Goal: Task Accomplishment & Management: Manage account settings

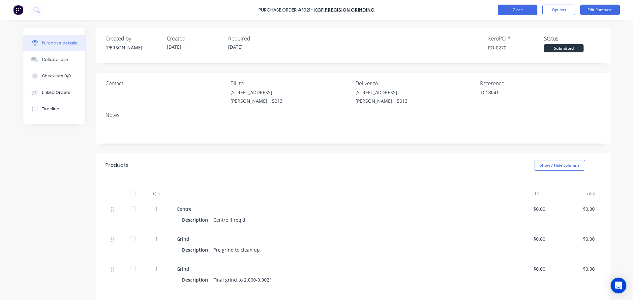
click at [518, 14] on button "Close" at bounding box center [518, 10] width 40 height 11
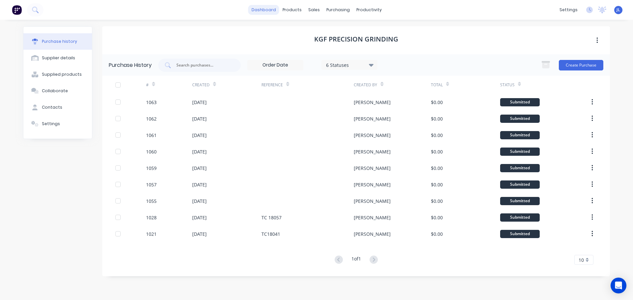
click at [267, 10] on link "dashboard" at bounding box center [263, 10] width 31 height 10
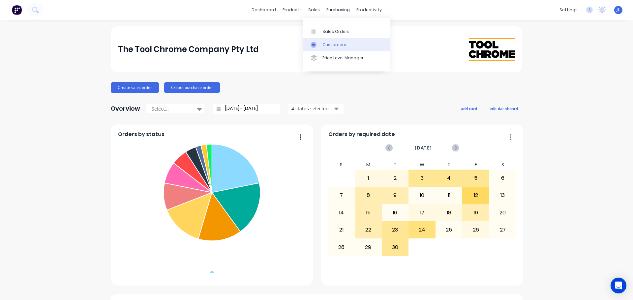
click at [319, 43] on div at bounding box center [316, 45] width 10 height 6
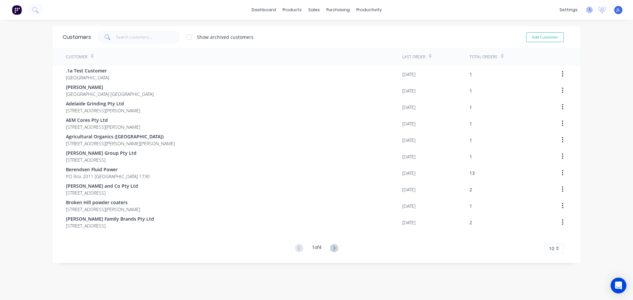
click at [586, 12] on icon at bounding box center [589, 10] width 7 height 7
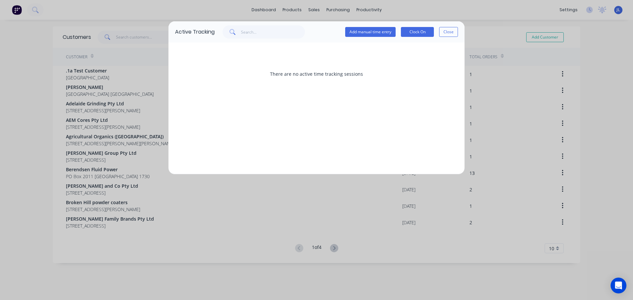
click at [561, 12] on div "Active Tracking Add manual time entry Clock On Close There are no active time t…" at bounding box center [316, 150] width 633 height 300
click at [458, 34] on div "Active Tracking Add manual time entry Clock On Close" at bounding box center [317, 31] width 296 height 21
click at [460, 29] on div "Active Tracking Add manual time entry Clock On Close" at bounding box center [317, 31] width 296 height 21
click at [455, 32] on button "Close" at bounding box center [448, 32] width 19 height 10
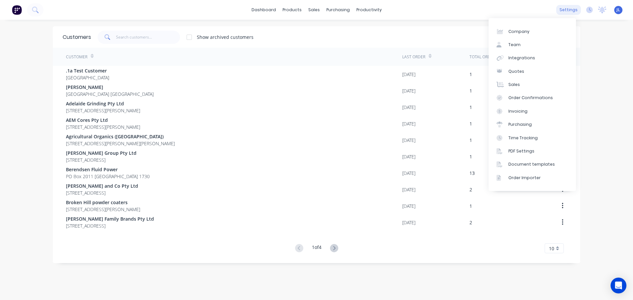
click at [556, 11] on div "settings" at bounding box center [568, 10] width 25 height 10
click at [538, 57] on link "Integrations" at bounding box center [532, 57] width 87 height 13
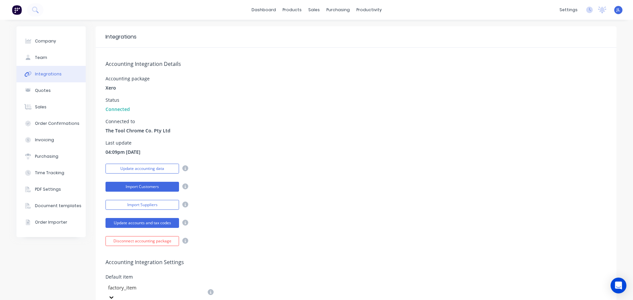
click at [147, 186] on button "Import Customers" at bounding box center [143, 187] width 74 height 10
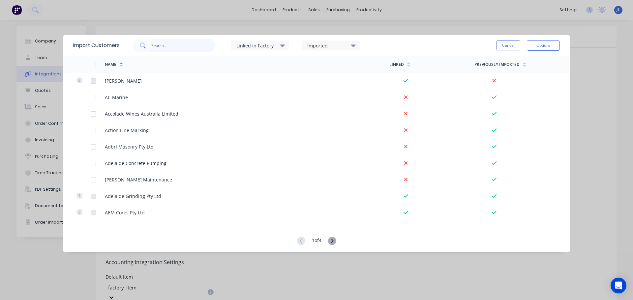
click at [178, 44] on input "text" at bounding box center [183, 45] width 64 height 13
type input "conc"
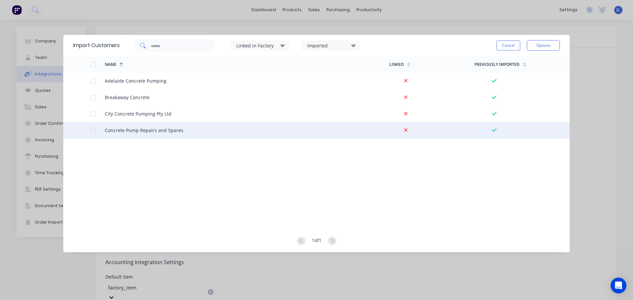
click at [94, 131] on div at bounding box center [93, 130] width 13 height 13
click at [537, 45] on button "Options" at bounding box center [543, 45] width 33 height 11
click at [527, 60] on div "Import selected customers" at bounding box center [528, 64] width 51 height 16
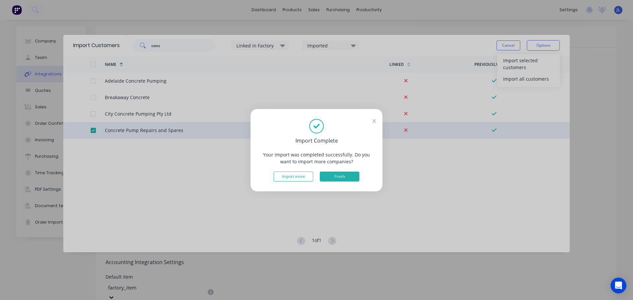
click at [343, 178] on button "Finish" at bounding box center [340, 177] width 40 height 10
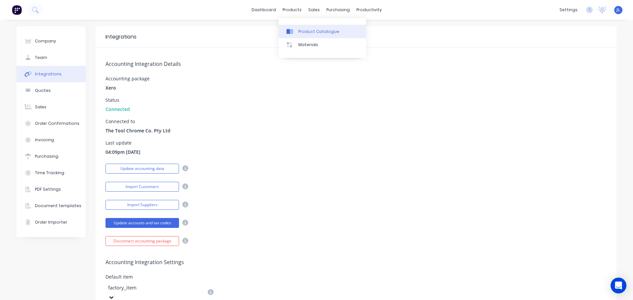
click at [297, 27] on link "Product Catalogue" at bounding box center [322, 31] width 87 height 13
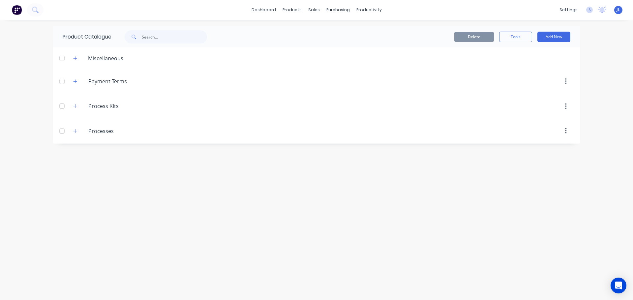
click at [19, 10] on img at bounding box center [17, 10] width 10 height 10
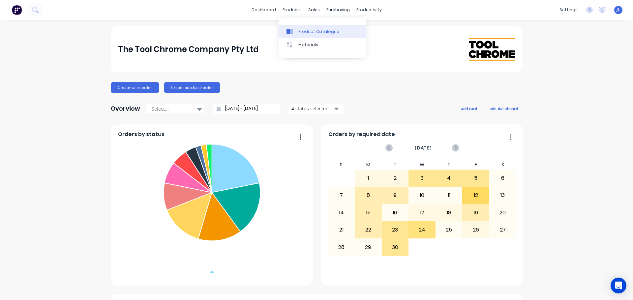
click at [299, 28] on link "Product Catalogue" at bounding box center [322, 31] width 87 height 13
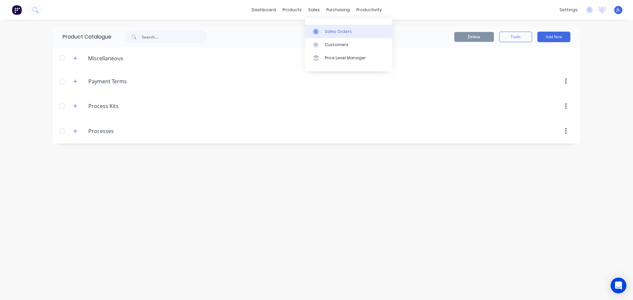
click at [323, 29] on div at bounding box center [318, 32] width 10 height 6
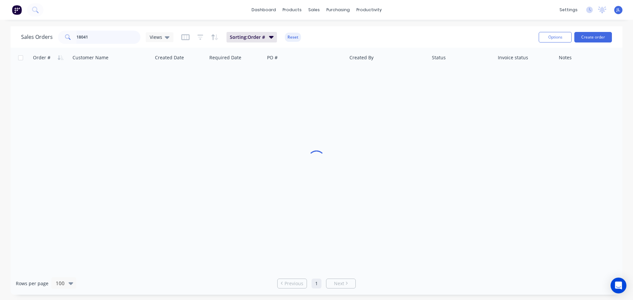
click at [111, 38] on input "18041" at bounding box center [109, 37] width 64 height 13
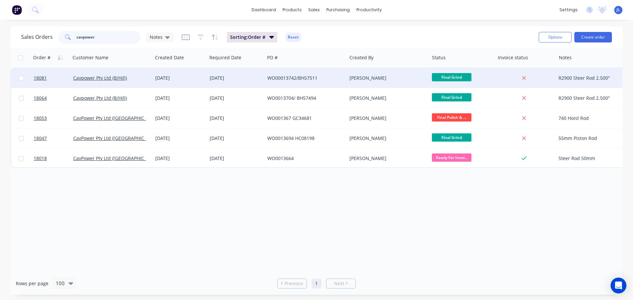
type input "cavpower"
click at [279, 77] on div "WO00013742/BH57511" at bounding box center [303, 78] width 73 height 7
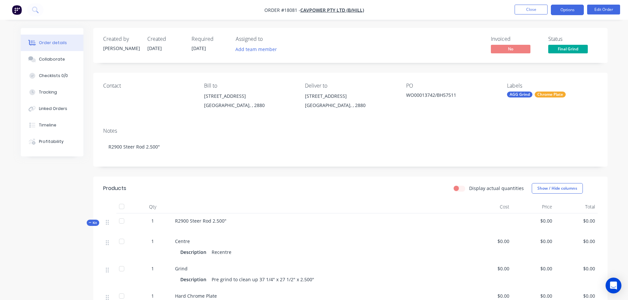
click at [569, 12] on button "Options" at bounding box center [567, 10] width 33 height 11
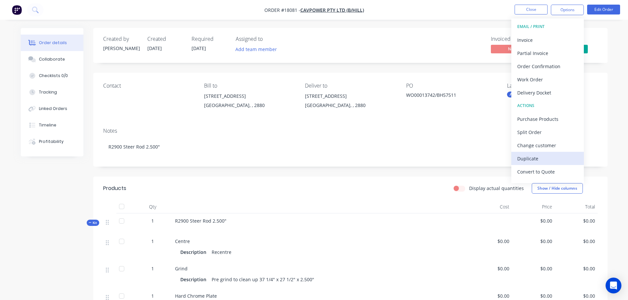
click at [539, 162] on div "Duplicate" at bounding box center [547, 159] width 61 height 10
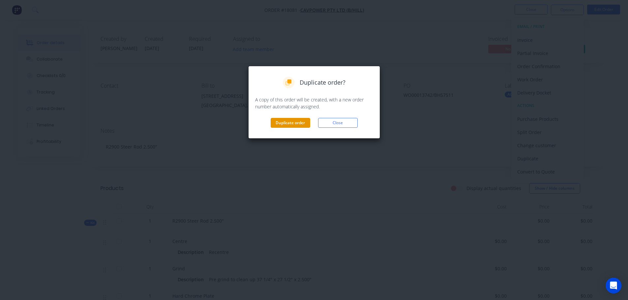
click at [301, 125] on button "Duplicate order" at bounding box center [291, 123] width 40 height 10
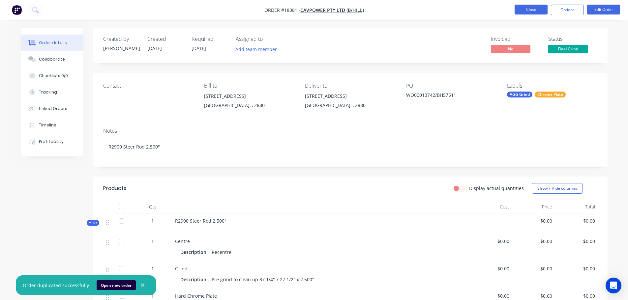
click at [520, 9] on button "Close" at bounding box center [531, 10] width 33 height 10
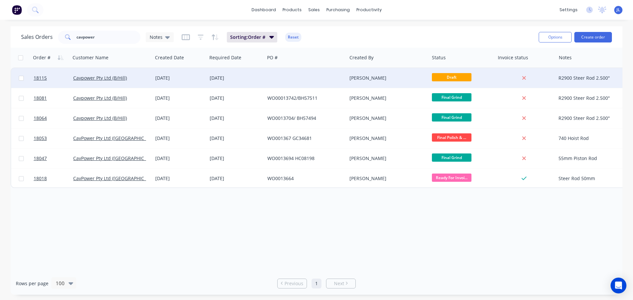
click at [303, 79] on div at bounding box center [306, 78] width 82 height 20
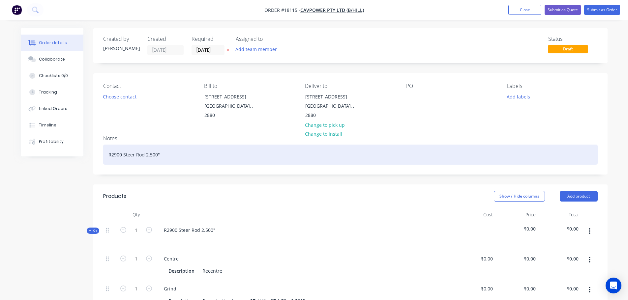
click at [161, 150] on div "R2900 Steer Rod 2.500"" at bounding box center [350, 155] width 495 height 20
drag, startPoint x: 170, startPoint y: 149, endPoint x: 79, endPoint y: 150, distance: 90.7
drag, startPoint x: 180, startPoint y: 148, endPoint x: 90, endPoint y: 146, distance: 89.4
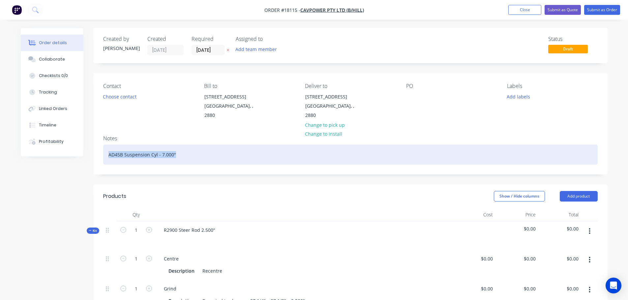
copy div "AD45B Suspension Cyl - 7.000""
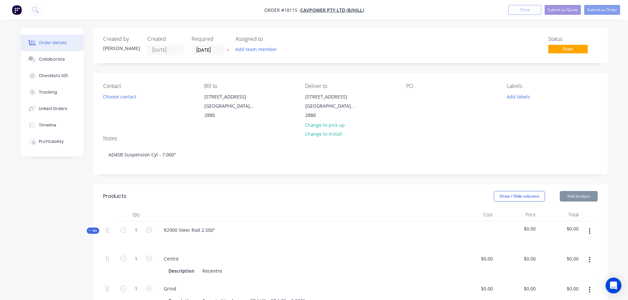
click at [208, 235] on div at bounding box center [305, 240] width 292 height 10
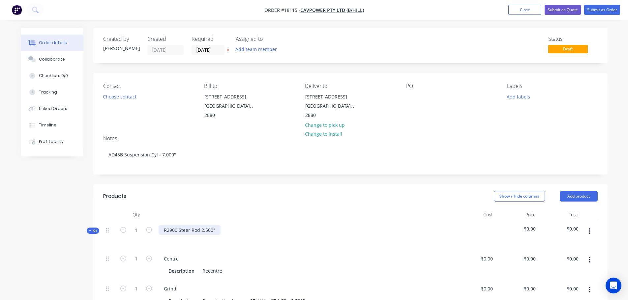
click at [210, 226] on div "R2900 Steer Rod 2.500"" at bounding box center [190, 231] width 62 height 10
drag, startPoint x: 219, startPoint y: 223, endPoint x: 141, endPoint y: 221, distance: 77.5
click at [141, 222] on div "Kit 1 R2900 Steer Rod 2.500" $0.00 $0.00" at bounding box center [350, 236] width 495 height 29
paste div
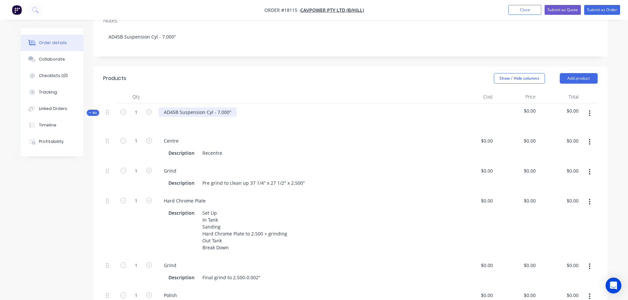
scroll to position [165, 0]
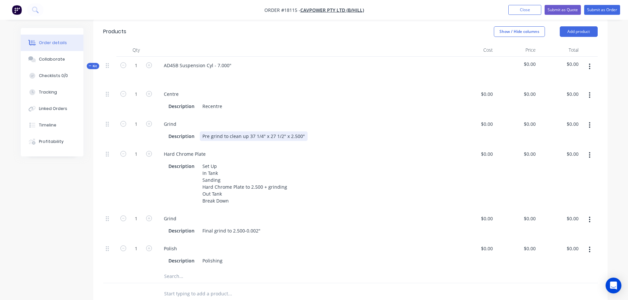
click at [254, 132] on div "Pre grind to clean up 37 1/4" x 27 1/2" x 2.500"" at bounding box center [254, 137] width 108 height 10
click at [251, 132] on div "Pre grind to clean up 37 1/4" x 27 1/2" x 2.500"" at bounding box center [254, 137] width 108 height 10
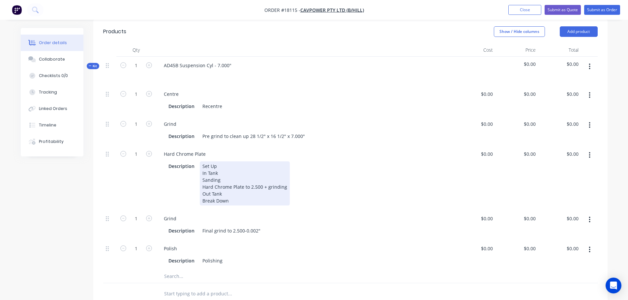
click at [255, 179] on div "Set Up In Tank Sanding Hard Chrome Plate to 2.500 + grinding Out Tank Break Down" at bounding box center [245, 184] width 90 height 44
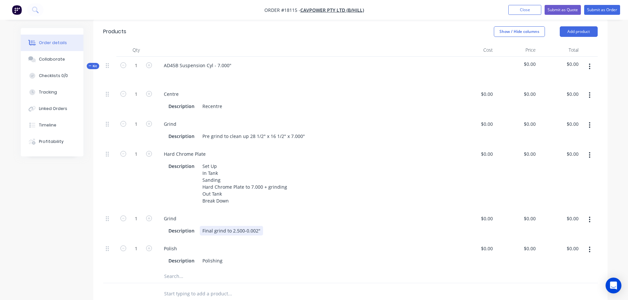
click at [236, 226] on div "Final grind to 2.500-0.002"" at bounding box center [231, 231] width 63 height 10
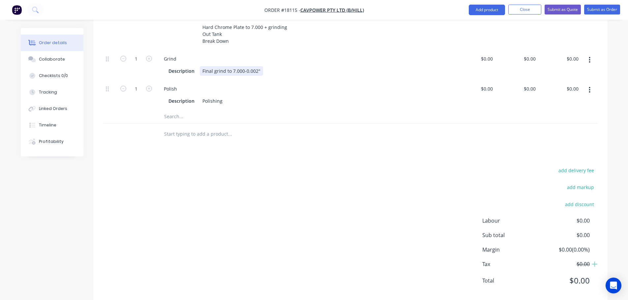
scroll to position [330, 0]
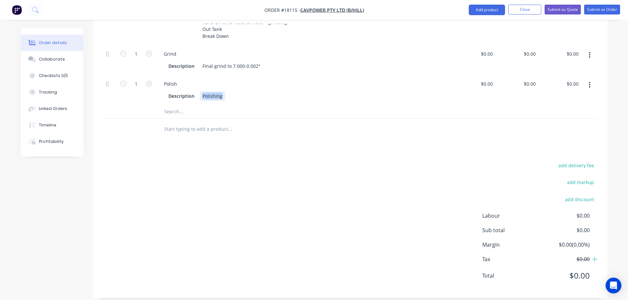
drag, startPoint x: 201, startPoint y: 96, endPoint x: 245, endPoint y: 95, distance: 44.5
click at [245, 95] on div "Description Polishing" at bounding box center [303, 96] width 274 height 10
click at [211, 97] on div "Ra" at bounding box center [205, 96] width 11 height 10
click at [232, 95] on div "Ra 0.2 - 0.41Ra for Cavpower" at bounding box center [235, 96] width 70 height 10
click at [250, 161] on div "add delivery fee add markup add discount Labour $0.00 Sub total $0.00 Margin $0…" at bounding box center [350, 224] width 495 height 127
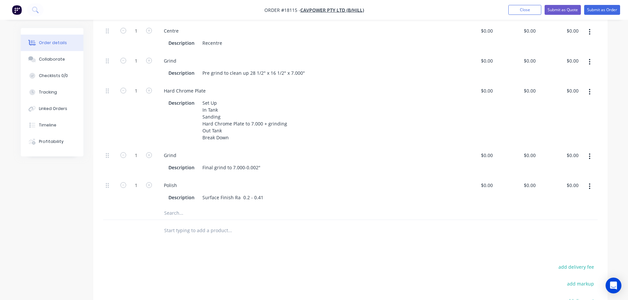
scroll to position [165, 0]
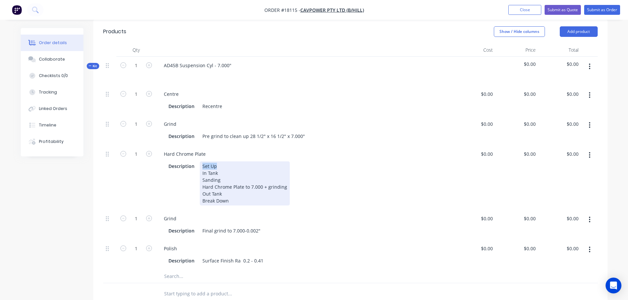
drag, startPoint x: 201, startPoint y: 159, endPoint x: 281, endPoint y: 155, distance: 79.9
click at [281, 162] on div "Set Up In Tank Sanding Hard Chrome Plate to 7.000 + grinding Out Tank Break Down" at bounding box center [245, 184] width 90 height 44
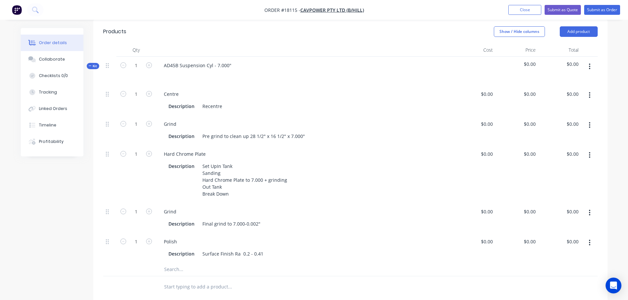
click at [309, 244] on div "Polish" at bounding box center [305, 242] width 292 height 10
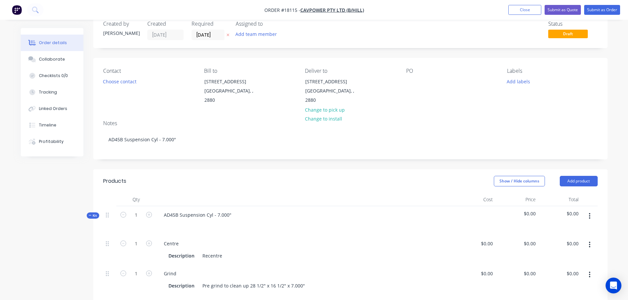
scroll to position [0, 0]
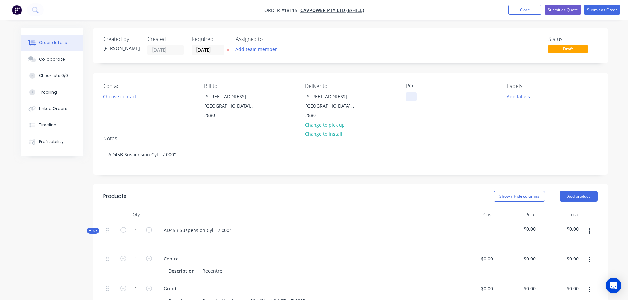
click at [414, 94] on div at bounding box center [411, 97] width 11 height 10
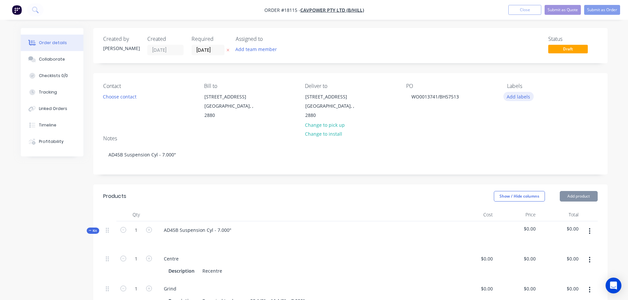
click at [517, 100] on button "Add labels" at bounding box center [519, 96] width 30 height 9
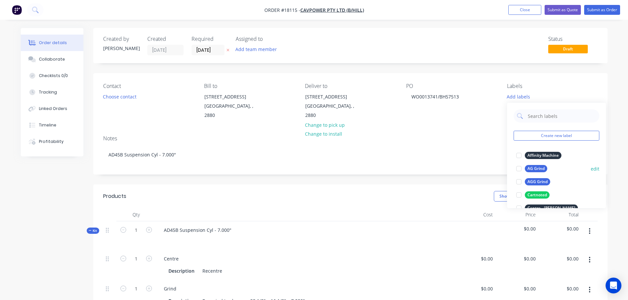
click at [519, 168] on div at bounding box center [518, 168] width 13 height 13
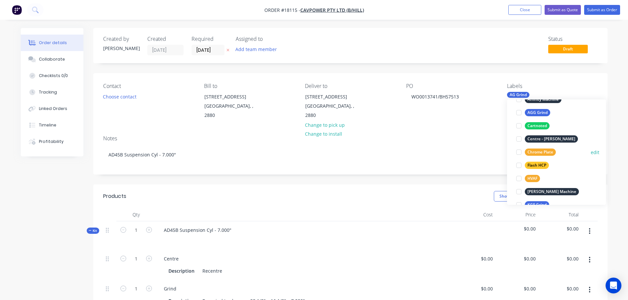
click at [519, 154] on div at bounding box center [518, 152] width 13 height 13
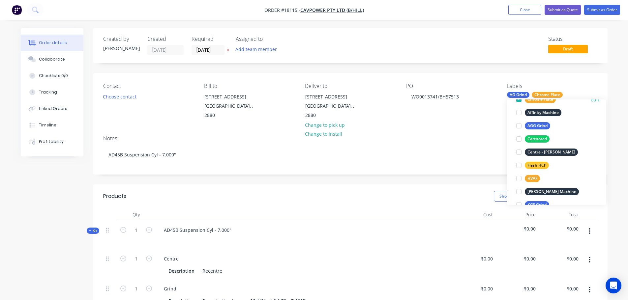
scroll to position [13, 0]
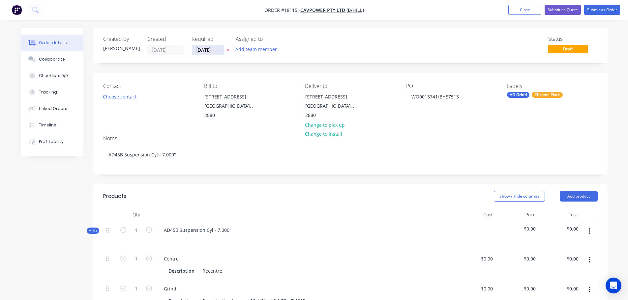
click at [210, 50] on input "[DATE]" at bounding box center [208, 50] width 32 height 10
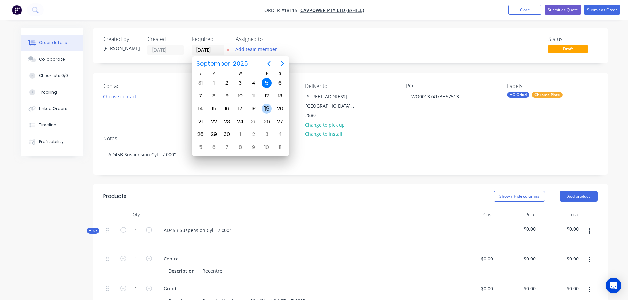
click at [267, 108] on div "19" at bounding box center [267, 109] width 10 height 10
type input "[DATE]"
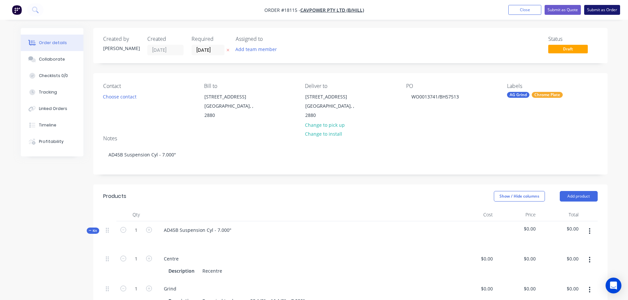
click at [595, 10] on button "Submit as Order" at bounding box center [602, 10] width 36 height 10
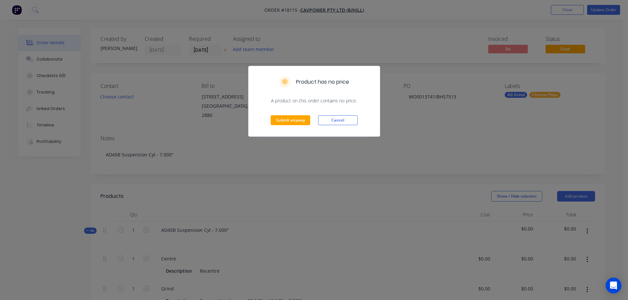
click at [291, 127] on div "Submit anyway Cancel" at bounding box center [314, 120] width 131 height 32
click at [298, 121] on button "Submit anyway" at bounding box center [291, 120] width 40 height 10
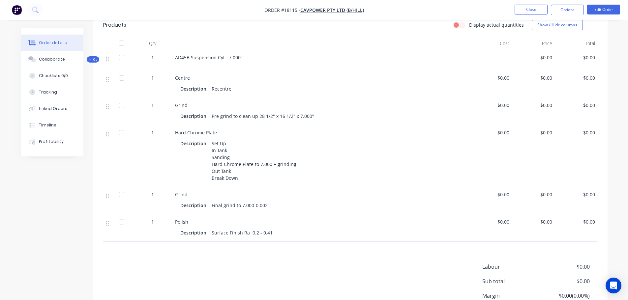
scroll to position [165, 0]
click at [599, 9] on button "Edit Order" at bounding box center [603, 10] width 33 height 10
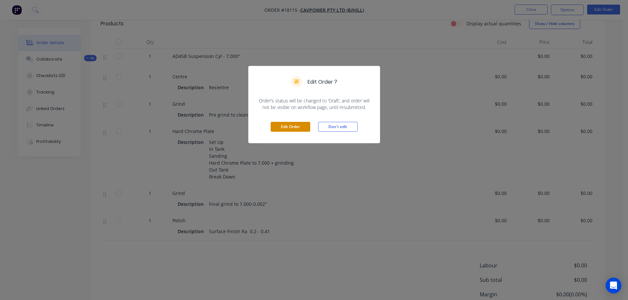
click at [292, 128] on button "Edit Order" at bounding box center [291, 127] width 40 height 10
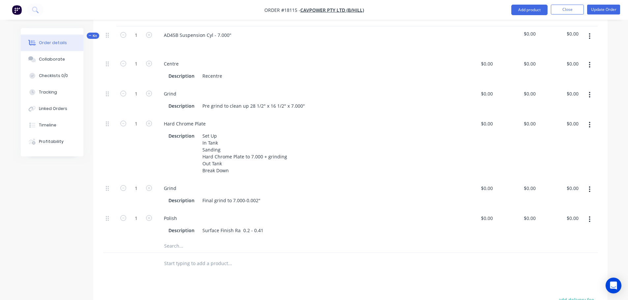
scroll to position [198, 0]
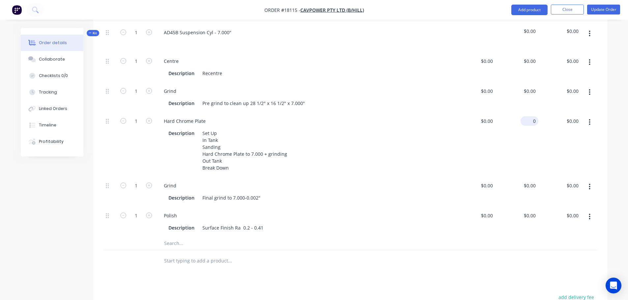
click at [531, 116] on input "0" at bounding box center [530, 121] width 15 height 10
type input "$995.00"
click at [565, 135] on div "$995.00 $0.00" at bounding box center [560, 144] width 43 height 65
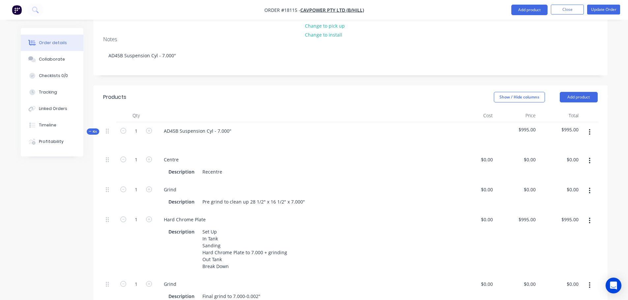
scroll to position [99, 0]
click at [594, 13] on button "Update Order" at bounding box center [603, 10] width 33 height 10
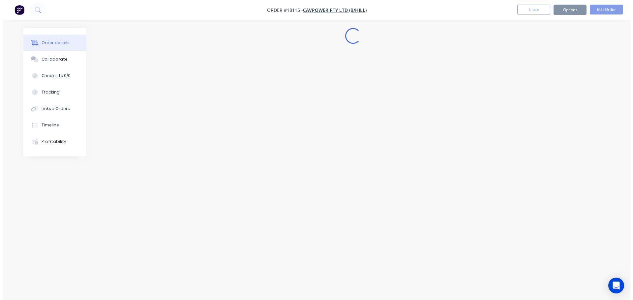
scroll to position [0, 0]
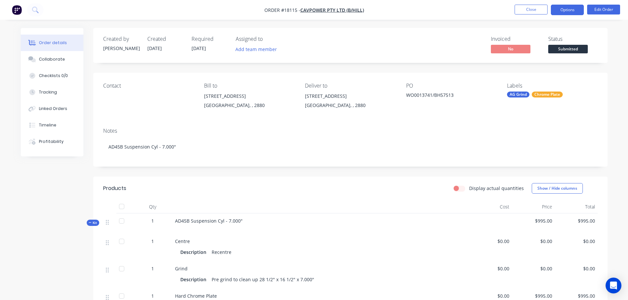
click at [556, 13] on button "Options" at bounding box center [567, 10] width 33 height 11
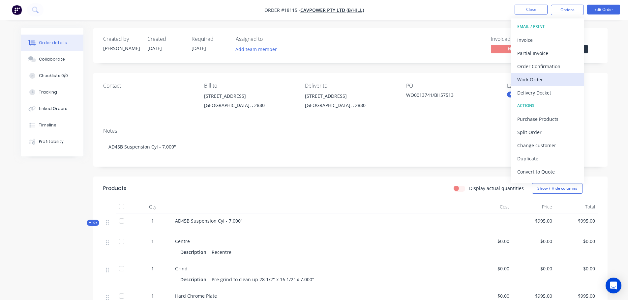
click at [537, 79] on div "Work Order" at bounding box center [547, 80] width 61 height 10
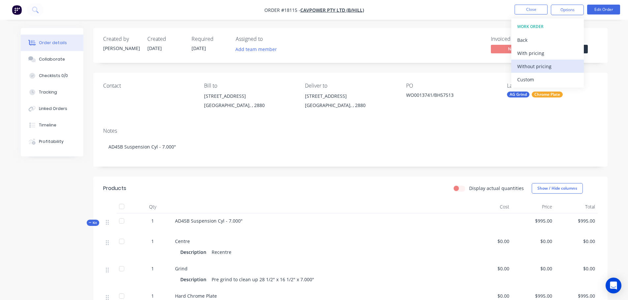
click at [531, 68] on div "Without pricing" at bounding box center [547, 67] width 61 height 10
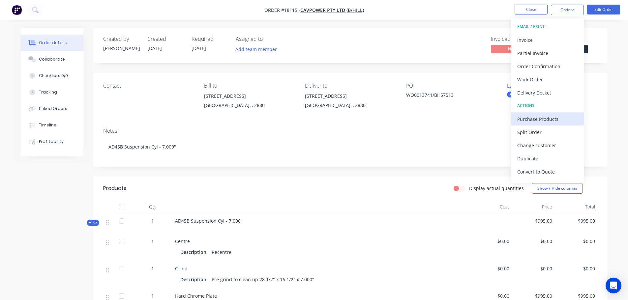
click at [536, 119] on div "Purchase Products" at bounding box center [547, 119] width 61 height 10
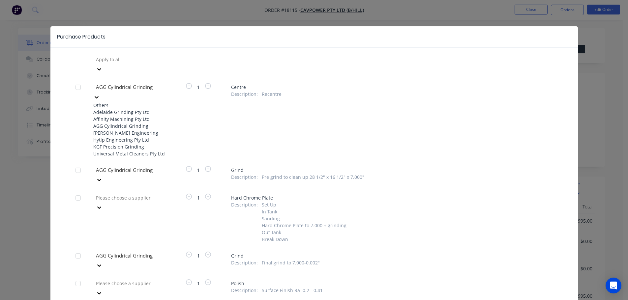
click at [128, 83] on div at bounding box center [142, 87] width 95 height 8
click at [131, 109] on div "Adelaide Grinding Pty Ltd" at bounding box center [129, 112] width 73 height 7
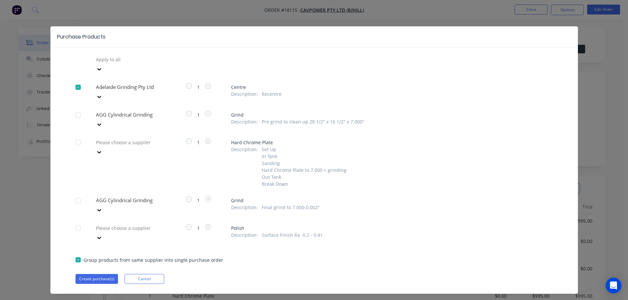
click at [130, 111] on div at bounding box center [142, 115] width 95 height 8
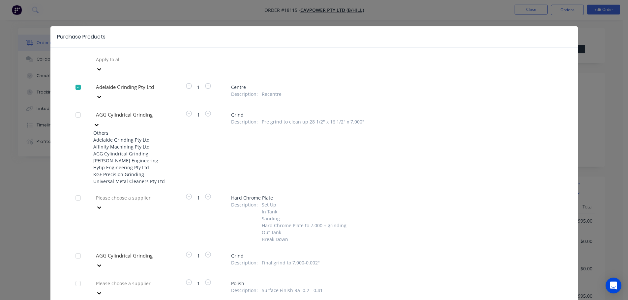
click at [127, 137] on div "Adelaide Grinding Pty Ltd" at bounding box center [129, 140] width 73 height 7
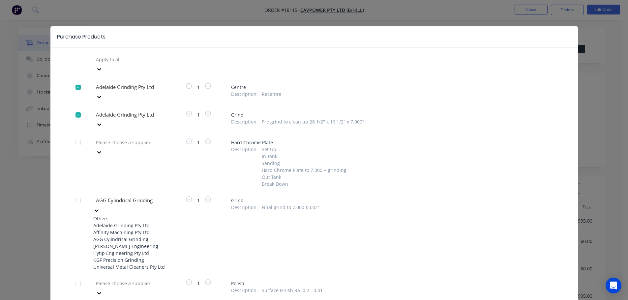
click at [135, 197] on div at bounding box center [142, 201] width 95 height 8
click at [132, 222] on div "Adelaide Grinding Pty Ltd" at bounding box center [129, 225] width 73 height 7
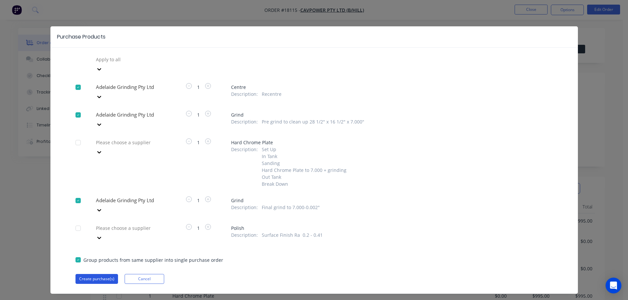
click at [95, 274] on button "Create purchase(s)" at bounding box center [97, 279] width 43 height 10
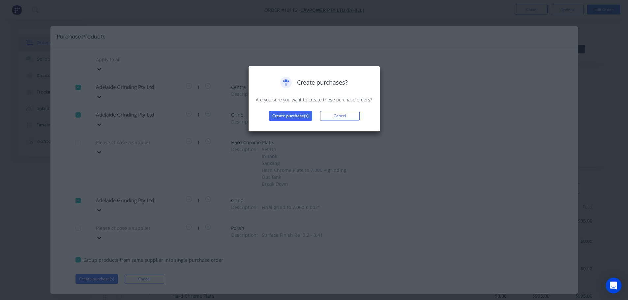
click at [291, 121] on div "Create purchases? Are you sure you want to create these purchase orders? Create…" at bounding box center [314, 99] width 132 height 66
click at [294, 118] on button "Create purchase(s)" at bounding box center [291, 116] width 44 height 10
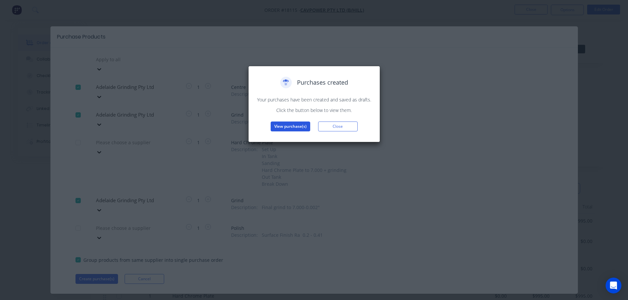
click at [299, 124] on button "View purchase(s)" at bounding box center [291, 127] width 40 height 10
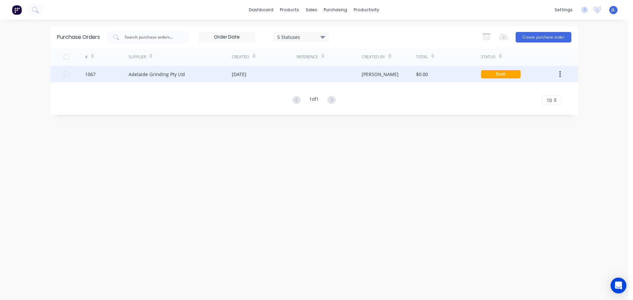
click at [300, 75] on div at bounding box center [329, 74] width 65 height 16
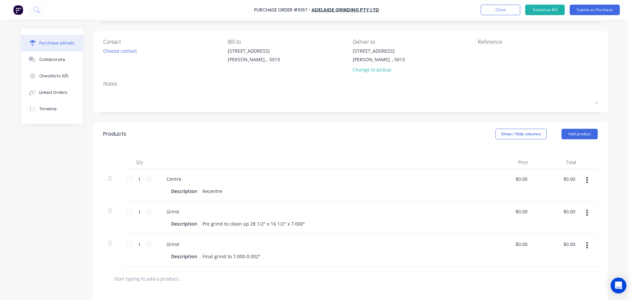
scroll to position [99, 0]
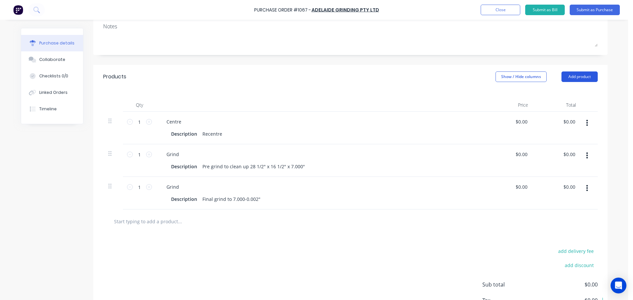
click at [566, 77] on button "Add product" at bounding box center [580, 77] width 36 height 11
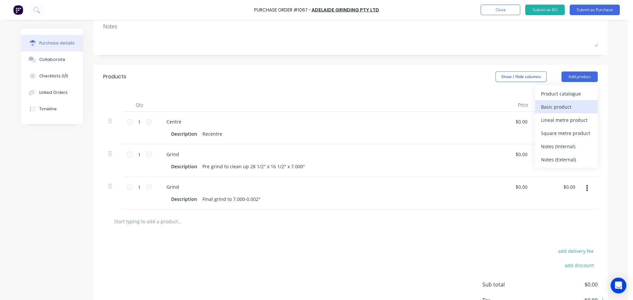
click at [558, 105] on div "Basic product" at bounding box center [566, 107] width 51 height 10
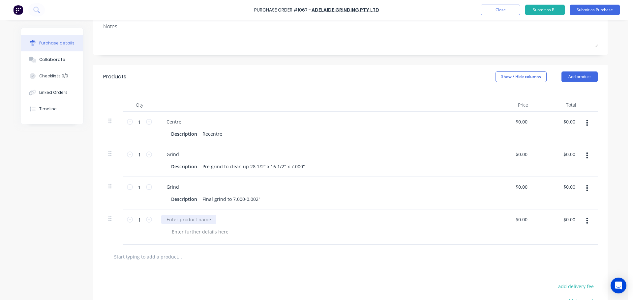
click at [183, 225] on div at bounding box center [188, 220] width 55 height 10
paste div
click at [168, 225] on div at bounding box center [166, 220] width 11 height 10
click at [239, 254] on div at bounding box center [350, 257] width 495 height 24
click at [582, 11] on button "Submit as Purchase" at bounding box center [595, 10] width 50 height 11
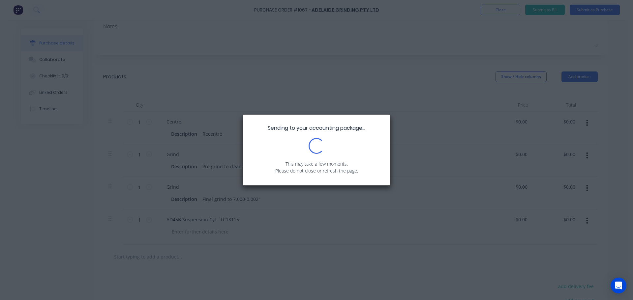
scroll to position [0, 0]
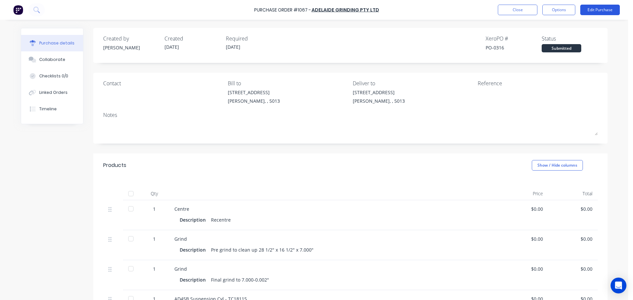
click at [594, 12] on button "Edit Purchase" at bounding box center [600, 10] width 40 height 11
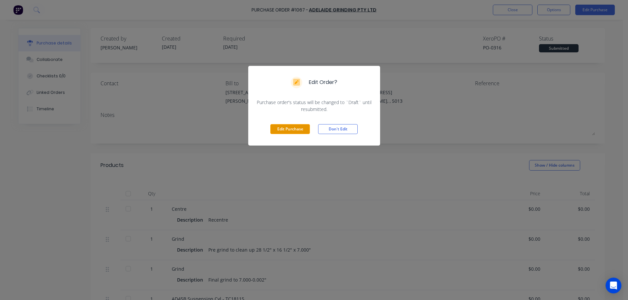
click at [283, 127] on button "Edit Purchase" at bounding box center [290, 129] width 40 height 10
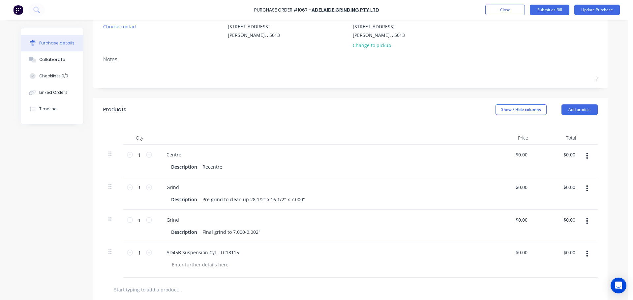
scroll to position [68, 0]
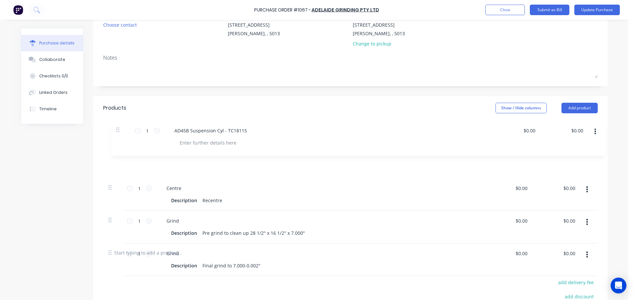
drag, startPoint x: 108, startPoint y: 259, endPoint x: 118, endPoint y: 129, distance: 131.0
click at [118, 129] on div "Qty Price Total 1 1 Centre Description Recentre $0.00 $0.00 $0.00 $0.00 1 1 Gri…" at bounding box center [350, 180] width 514 height 121
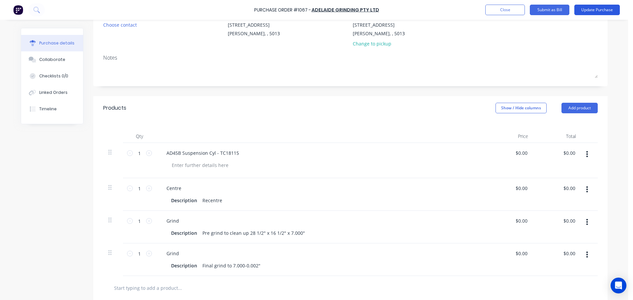
click at [597, 11] on button "Update Purchase" at bounding box center [597, 10] width 46 height 11
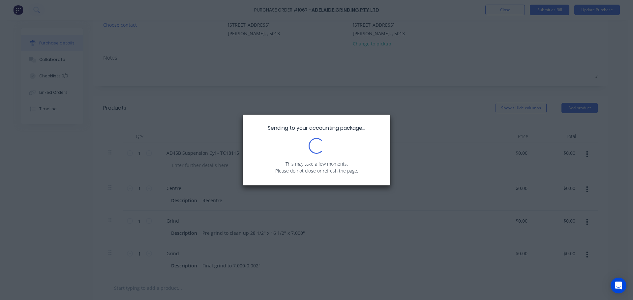
scroll to position [0, 0]
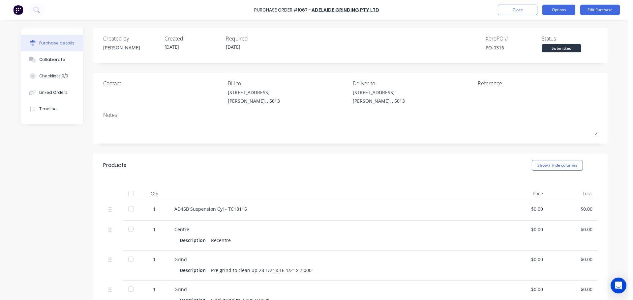
click at [561, 13] on button "Options" at bounding box center [558, 10] width 33 height 11
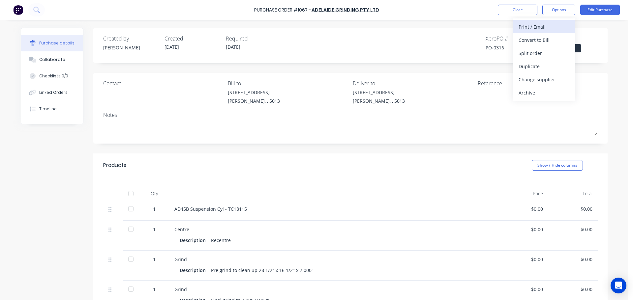
click at [537, 27] on div "Print / Email" at bounding box center [544, 27] width 51 height 10
click at [534, 55] on div "Without pricing" at bounding box center [544, 53] width 51 height 10
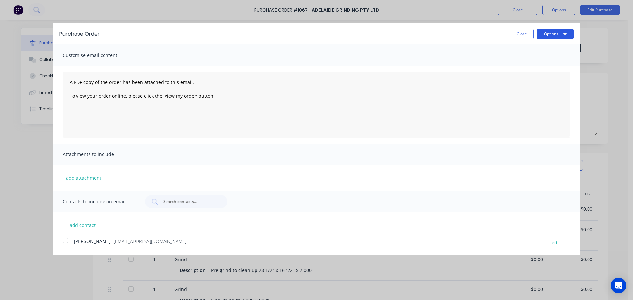
click at [548, 36] on button "Options" at bounding box center [555, 34] width 37 height 11
click at [536, 52] on div "Print" at bounding box center [542, 51] width 51 height 10
click at [513, 37] on button "Close" at bounding box center [522, 34] width 24 height 11
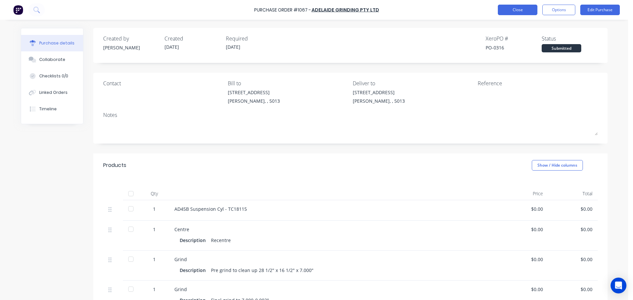
click at [514, 12] on button "Close" at bounding box center [518, 10] width 40 height 11
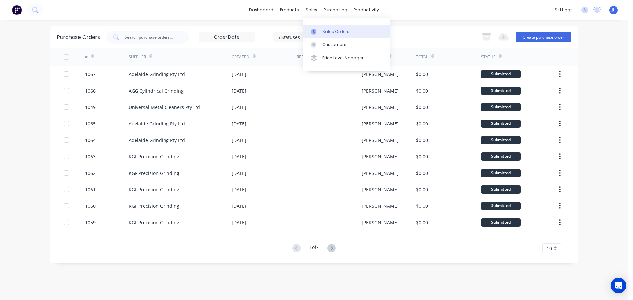
click at [317, 27] on link "Sales Orders" at bounding box center [346, 31] width 87 height 13
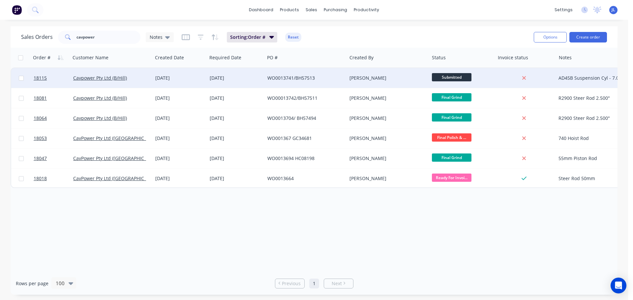
click at [452, 79] on span "Submitted" at bounding box center [452, 77] width 40 height 8
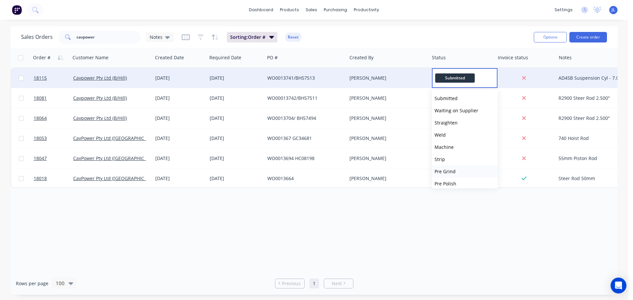
click at [457, 169] on button "Pre Grind" at bounding box center [465, 172] width 66 height 12
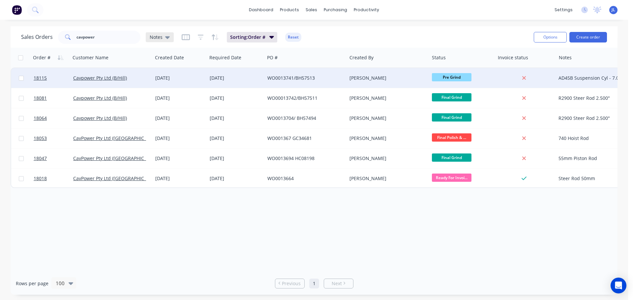
click at [163, 37] on div "Notes" at bounding box center [160, 37] width 20 height 6
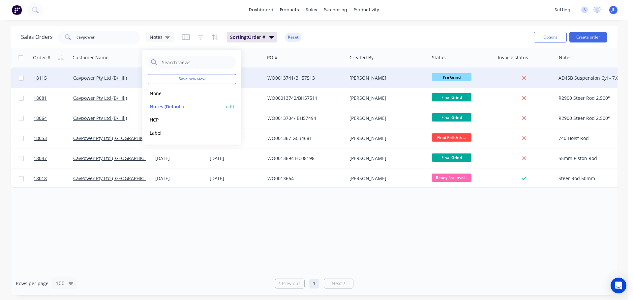
click at [177, 106] on button "Notes (Default)" at bounding box center [185, 107] width 75 height 8
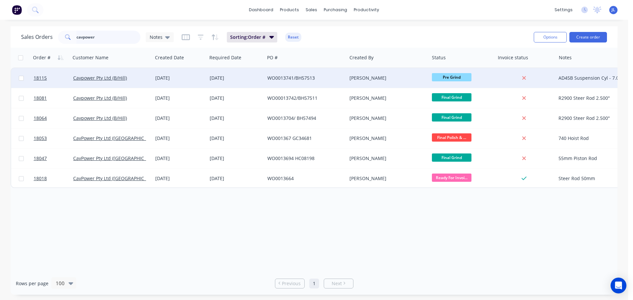
click at [114, 36] on input "cavpower" at bounding box center [109, 37] width 64 height 13
type input "c"
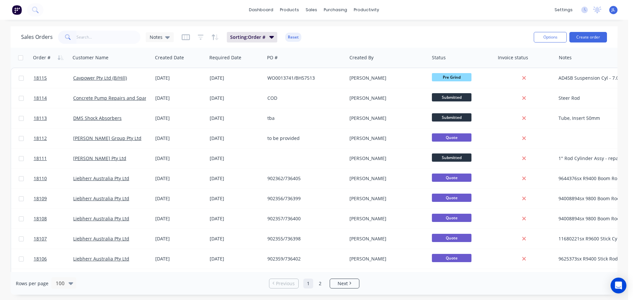
click at [191, 40] on div "Sorting: Order # Reset" at bounding box center [242, 37] width 120 height 11
click at [189, 40] on icon "button" at bounding box center [186, 37] width 8 height 7
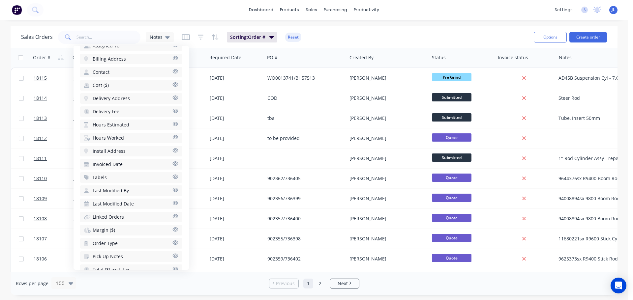
scroll to position [233, 0]
click at [172, 161] on icon "button" at bounding box center [175, 162] width 6 height 5
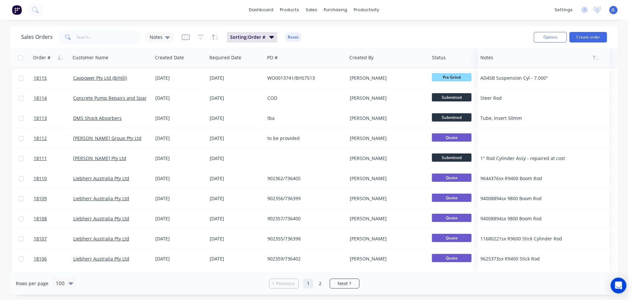
drag, startPoint x: 589, startPoint y: 58, endPoint x: 509, endPoint y: 57, distance: 80.5
click at [509, 57] on div at bounding box center [540, 57] width 120 height 13
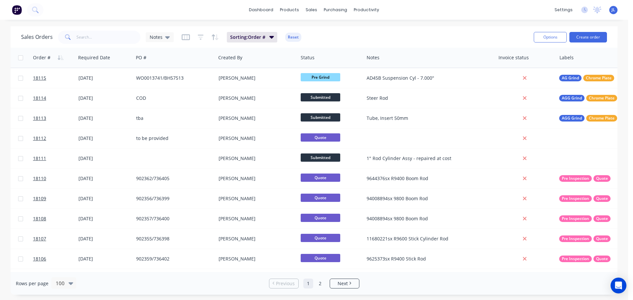
scroll to position [0, 135]
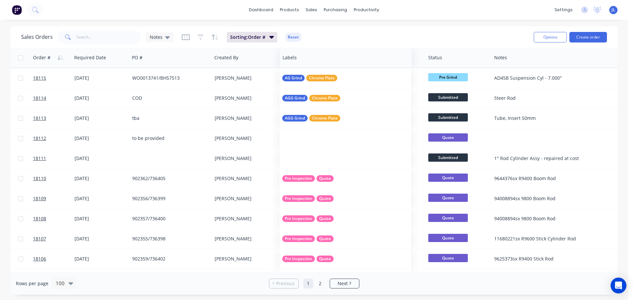
drag, startPoint x: 586, startPoint y: 58, endPoint x: 313, endPoint y: 51, distance: 273.1
click at [313, 51] on div at bounding box center [343, 57] width 120 height 13
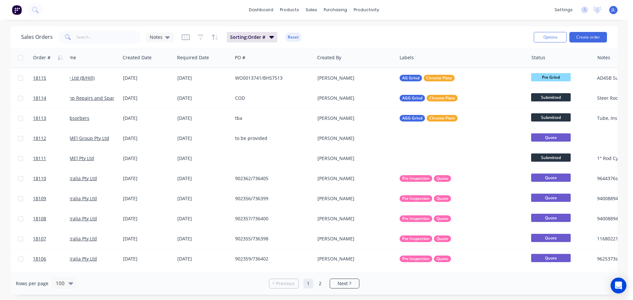
scroll to position [0, 0]
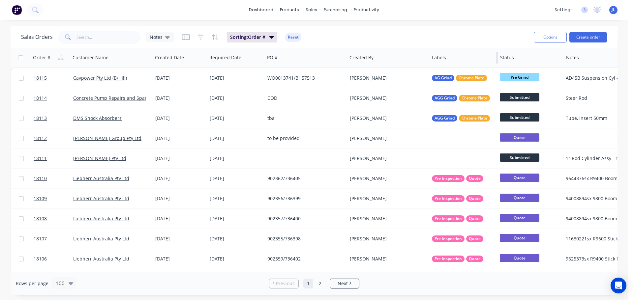
drag, startPoint x: 561, startPoint y: 58, endPoint x: 497, endPoint y: 60, distance: 63.7
click at [497, 60] on div at bounding box center [497, 58] width 1 height 12
drag, startPoint x: 264, startPoint y: 56, endPoint x: 249, endPoint y: 58, distance: 15.0
click at [249, 58] on div "Required Date" at bounding box center [236, 58] width 58 height 20
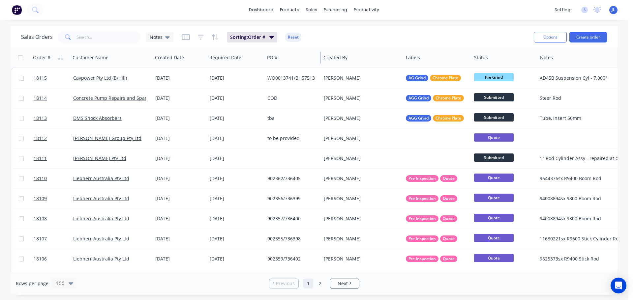
drag, startPoint x: 346, startPoint y: 60, endPoint x: 320, endPoint y: 62, distance: 26.1
click at [320, 62] on div at bounding box center [320, 58] width 1 height 12
click at [535, 59] on div "Order # Customer Name Created Date Required Date PO # Created By Labels Status …" at bounding box center [371, 58] width 720 height 20
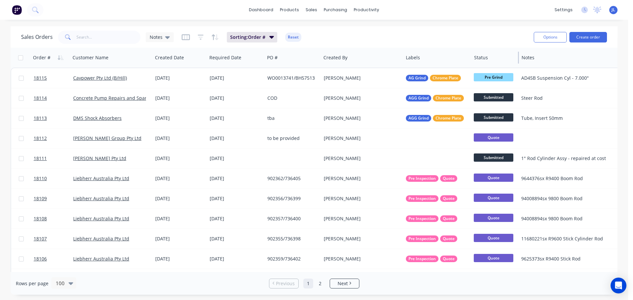
click at [518, 59] on div at bounding box center [518, 58] width 1 height 12
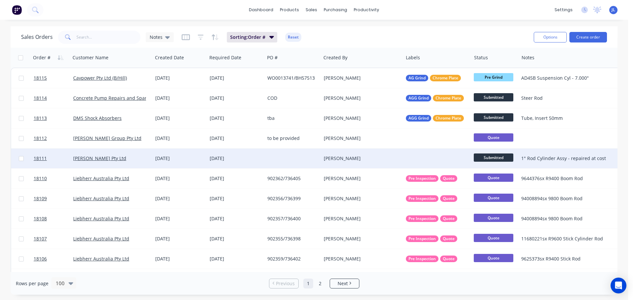
click at [485, 157] on span "Submitted" at bounding box center [494, 158] width 40 height 8
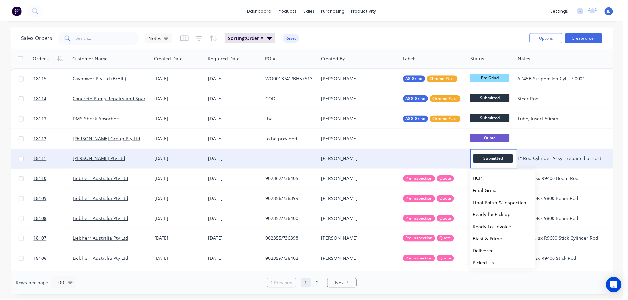
scroll to position [114, 0]
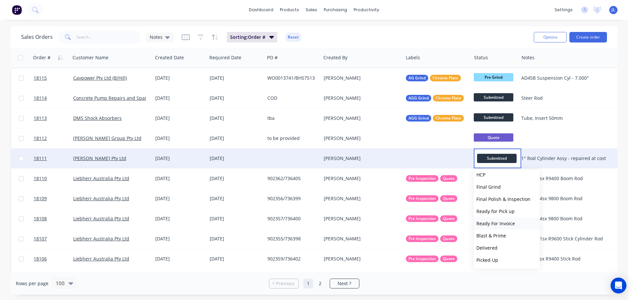
click at [498, 226] on span "Ready For Invoice" at bounding box center [496, 224] width 39 height 6
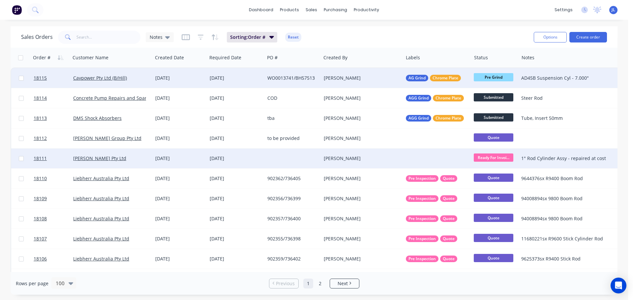
click at [366, 78] on div "[PERSON_NAME]" at bounding box center [360, 78] width 73 height 7
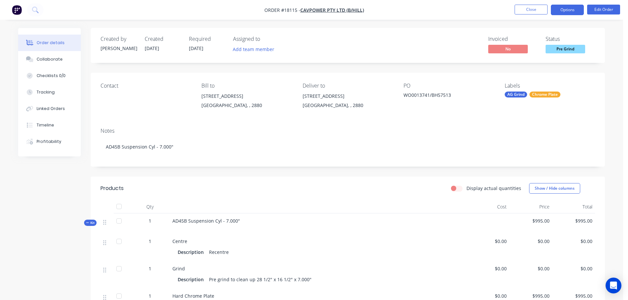
click at [566, 12] on button "Options" at bounding box center [567, 10] width 33 height 11
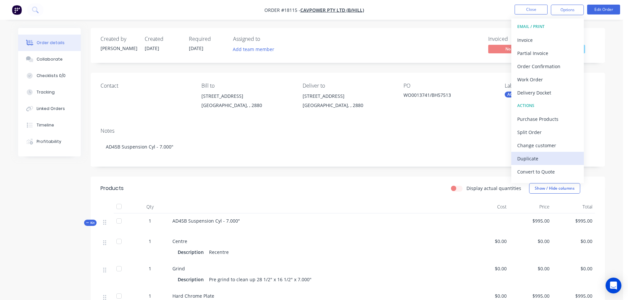
click at [533, 157] on div "Duplicate" at bounding box center [547, 159] width 61 height 10
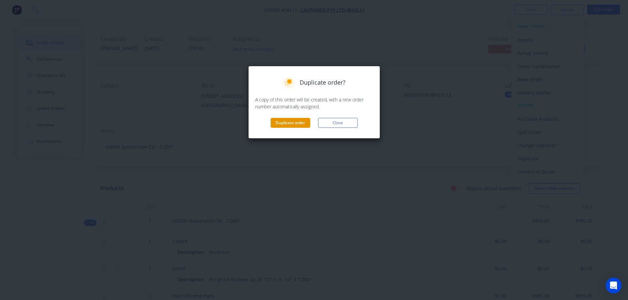
click at [281, 125] on button "Duplicate order" at bounding box center [291, 123] width 40 height 10
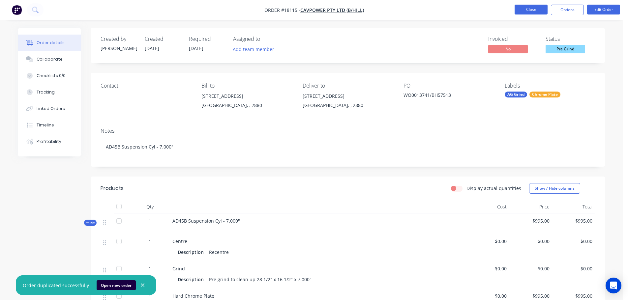
click at [526, 8] on button "Close" at bounding box center [531, 10] width 33 height 10
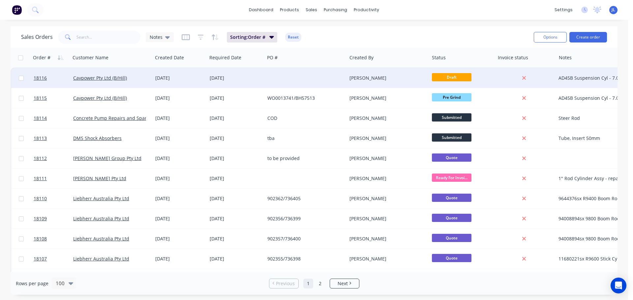
click at [283, 84] on div at bounding box center [306, 78] width 82 height 20
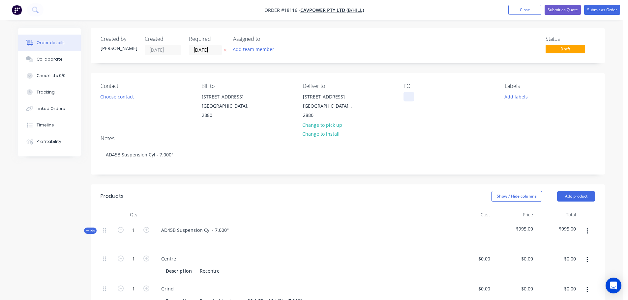
click at [412, 95] on div at bounding box center [409, 97] width 11 height 10
click at [516, 95] on button "Add labels" at bounding box center [516, 96] width 30 height 9
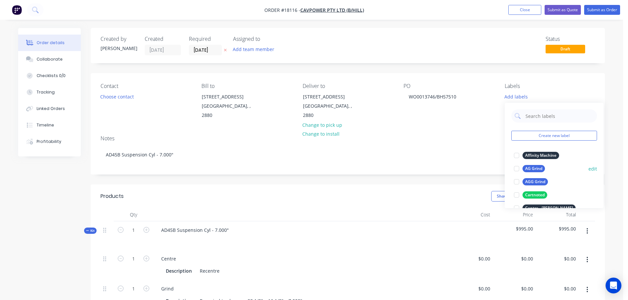
click at [517, 170] on div at bounding box center [516, 168] width 13 height 13
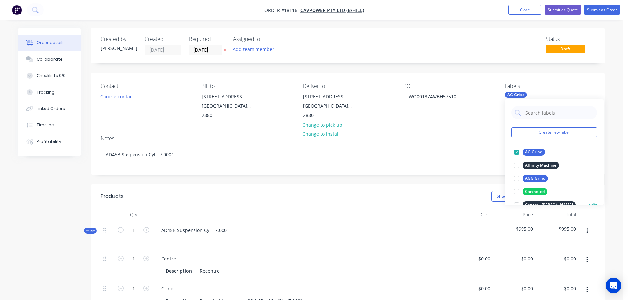
scroll to position [33, 0]
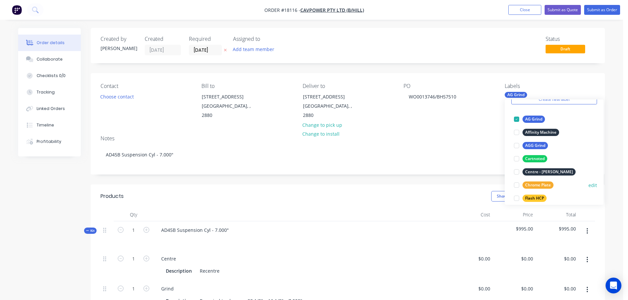
click at [517, 186] on div at bounding box center [516, 185] width 13 height 13
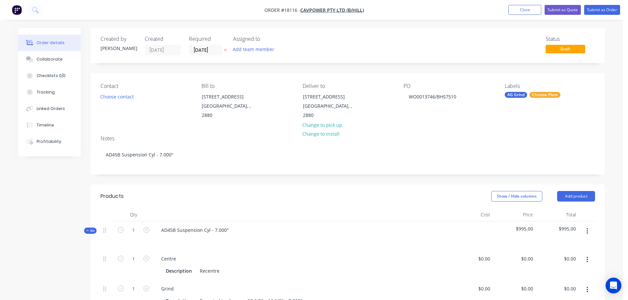
click at [130, 97] on button "Choose contact" at bounding box center [117, 96] width 41 height 9
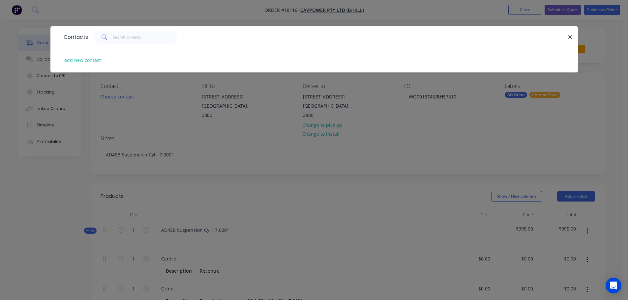
click at [306, 163] on div "Contacts add new contact" at bounding box center [314, 150] width 628 height 300
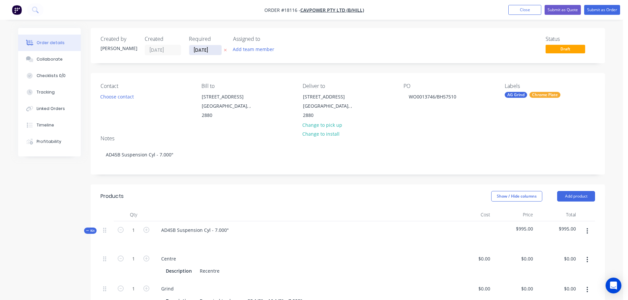
click at [195, 48] on input "[DATE]" at bounding box center [205, 50] width 32 height 10
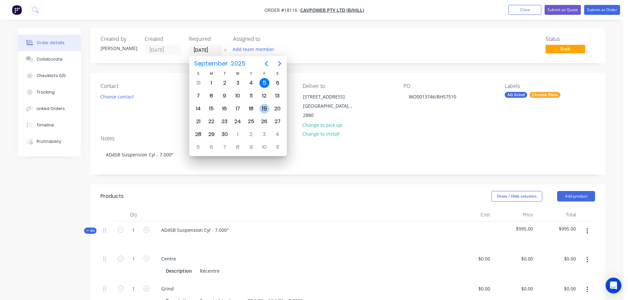
click at [266, 107] on div "19" at bounding box center [265, 109] width 10 height 10
type input "[DATE]"
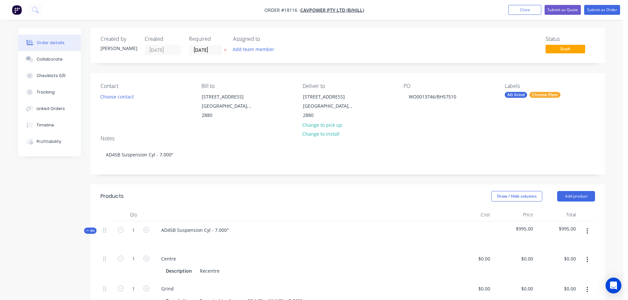
click at [387, 185] on header "Products Show / Hide columns Add product" at bounding box center [348, 197] width 514 height 24
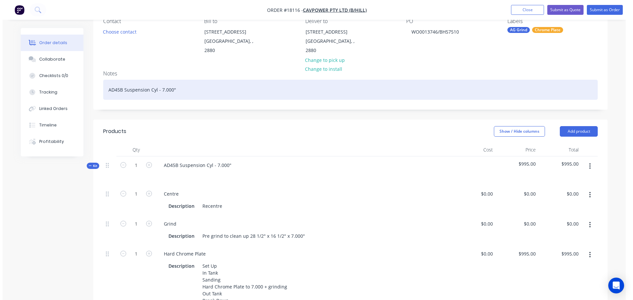
scroll to position [0, 0]
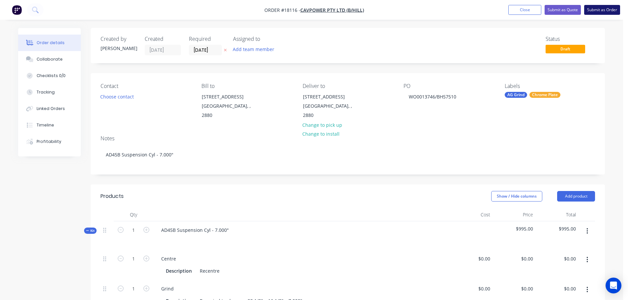
click at [609, 12] on button "Submit as Order" at bounding box center [602, 10] width 36 height 10
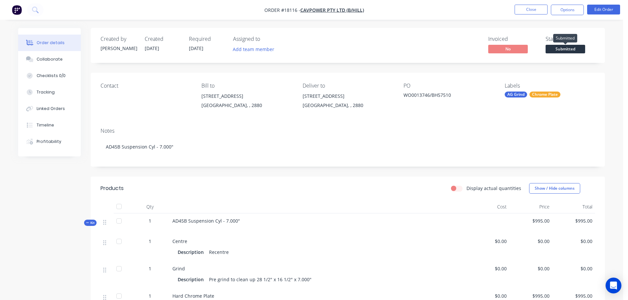
click at [558, 46] on span "Submitted" at bounding box center [566, 49] width 40 height 8
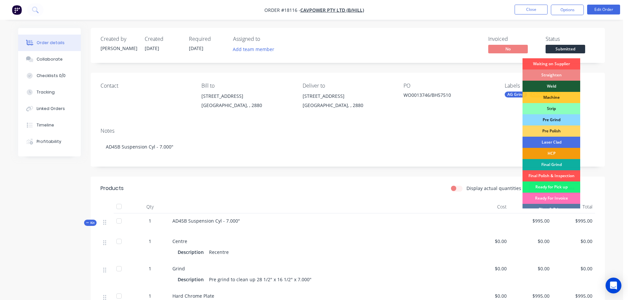
click at [554, 120] on div "Pre Grind" at bounding box center [552, 119] width 58 height 11
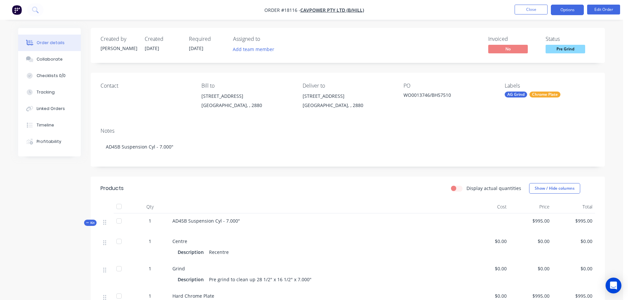
click at [567, 13] on button "Options" at bounding box center [567, 10] width 33 height 11
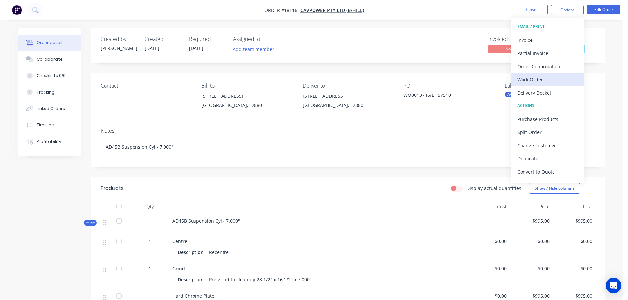
click at [544, 77] on div "Work Order" at bounding box center [547, 80] width 61 height 10
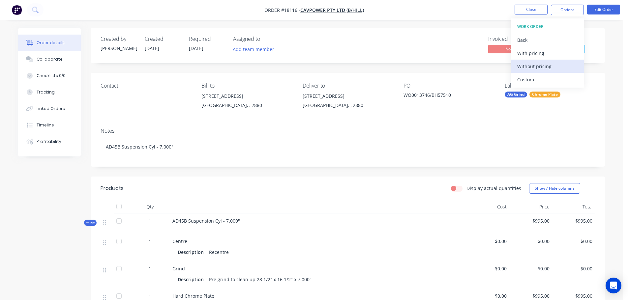
click at [544, 65] on div "Without pricing" at bounding box center [547, 67] width 61 height 10
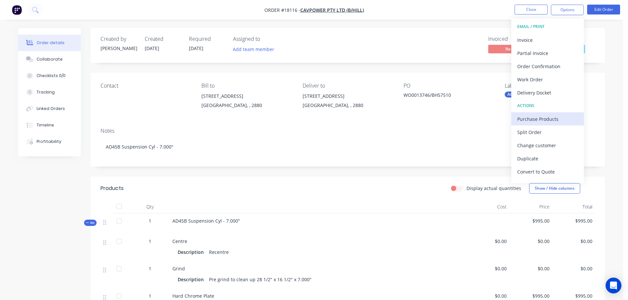
click at [543, 118] on div "Purchase Products" at bounding box center [547, 119] width 61 height 10
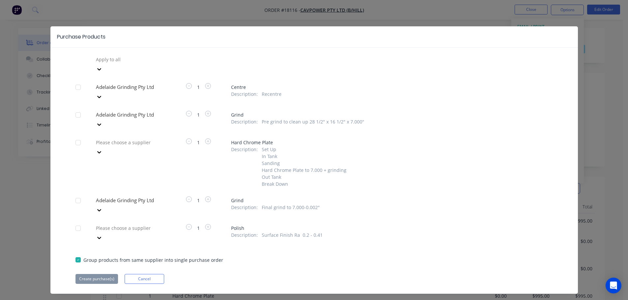
click at [78, 81] on div at bounding box center [78, 87] width 13 height 13
click at [77, 108] on div at bounding box center [78, 114] width 13 height 13
click at [79, 194] on div at bounding box center [78, 200] width 13 height 13
click at [100, 274] on button "Create purchase(s)" at bounding box center [97, 279] width 43 height 10
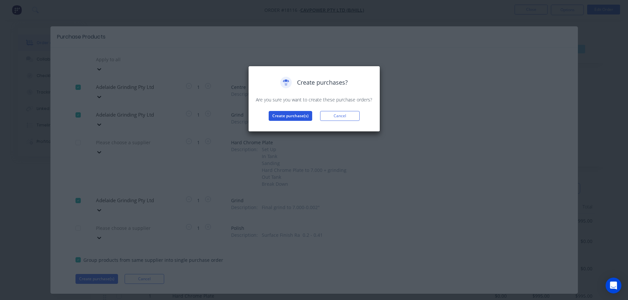
click at [311, 115] on button "Create purchase(s)" at bounding box center [291, 116] width 44 height 10
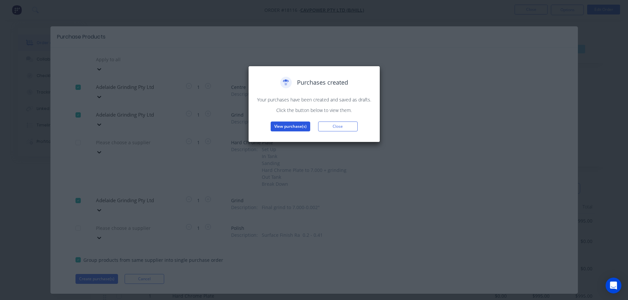
click at [302, 124] on button "View purchase(s)" at bounding box center [291, 127] width 40 height 10
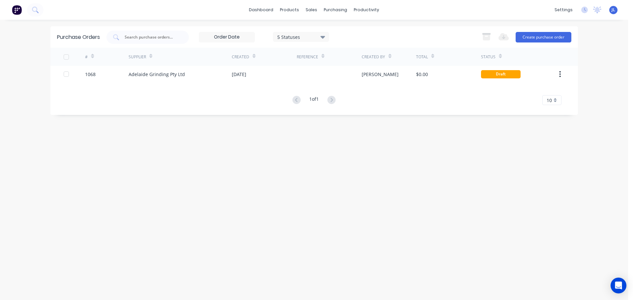
click at [254, 83] on div "# Supplier Created Reference Created By Total Status 1068 [GEOGRAPHIC_DATA] Gri…" at bounding box center [314, 76] width 528 height 57
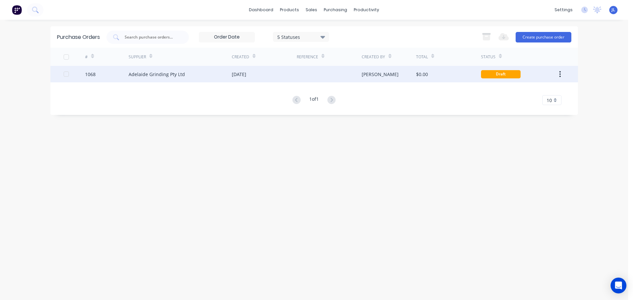
click at [295, 79] on div "[DATE]" at bounding box center [264, 74] width 65 height 16
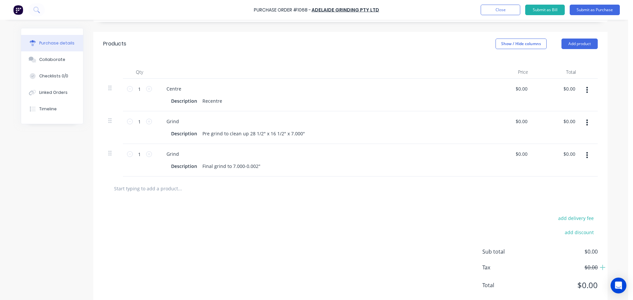
scroll to position [33, 0]
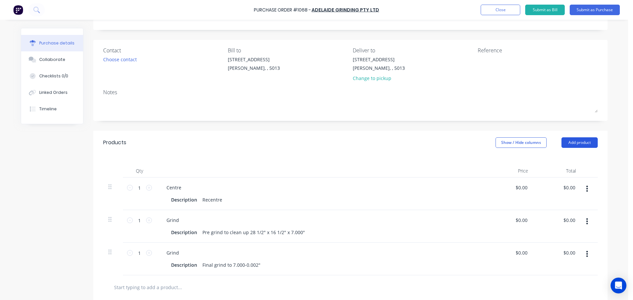
click at [565, 141] on button "Add product" at bounding box center [580, 143] width 36 height 11
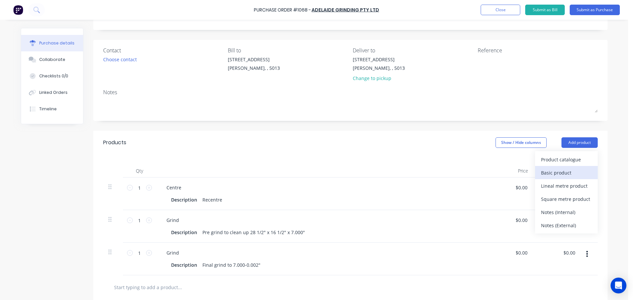
click at [559, 169] on div "Basic product" at bounding box center [566, 173] width 51 height 10
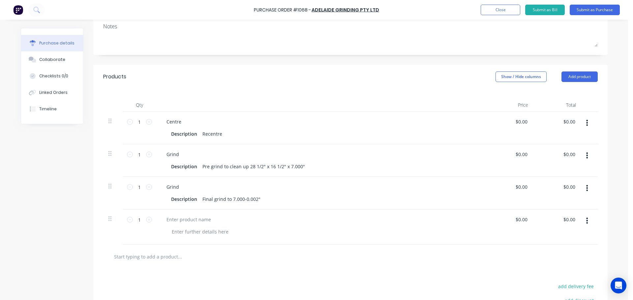
scroll to position [99, 0]
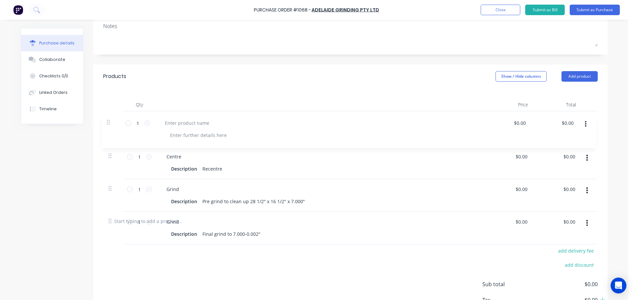
drag, startPoint x: 108, startPoint y: 227, endPoint x: 107, endPoint y: 110, distance: 116.8
click at [107, 110] on div "Qty Price Total 1 1 Centre Description Recentre $0.00 $0.00 $0.00 $0.00 1 1 Gri…" at bounding box center [350, 148] width 514 height 121
click at [182, 122] on div at bounding box center [188, 122] width 55 height 10
paste div
click at [499, 16] on div "Purchase Order #1068 - Adelaide Grinding Pty Ltd Add product Close Submit as Bi…" at bounding box center [316, 10] width 633 height 20
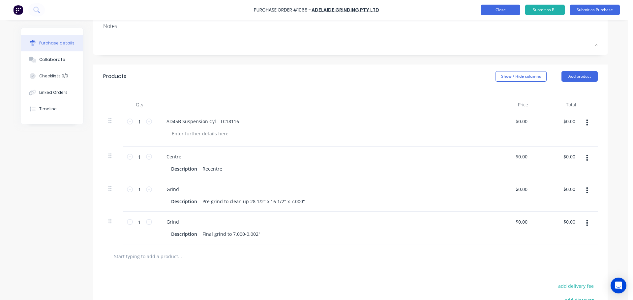
click at [498, 13] on button "Close" at bounding box center [501, 10] width 40 height 11
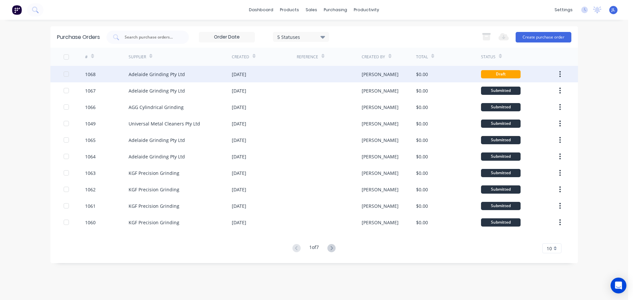
click at [344, 72] on div at bounding box center [329, 74] width 65 height 16
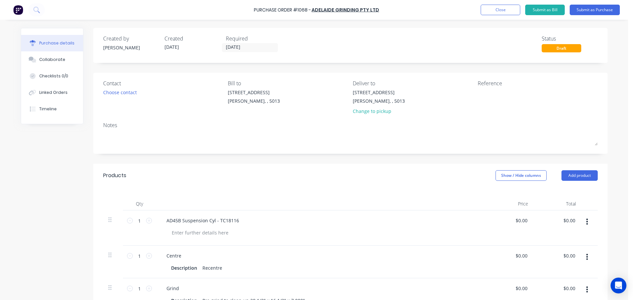
click at [504, 0] on div "Purchase Order #1068 - Adelaide Grinding Pty Ltd Add product Close Submit as Bi…" at bounding box center [316, 10] width 633 height 20
click at [502, 3] on div "Purchase Order #1068 - Adelaide Grinding Pty Ltd Add product Close Submit as Bi…" at bounding box center [316, 10] width 633 height 20
click at [499, 8] on button "Close" at bounding box center [501, 10] width 40 height 11
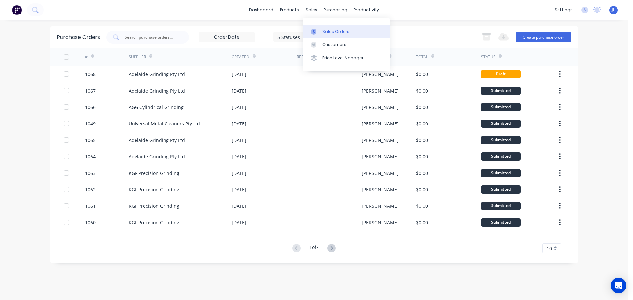
click at [319, 28] on link "Sales Orders" at bounding box center [346, 31] width 87 height 13
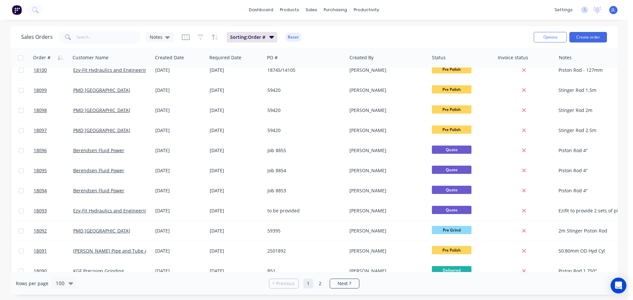
scroll to position [363, 0]
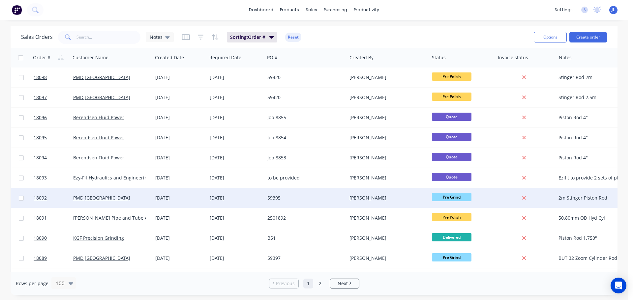
click at [135, 201] on div "PMD [GEOGRAPHIC_DATA]" at bounding box center [112, 198] width 82 height 20
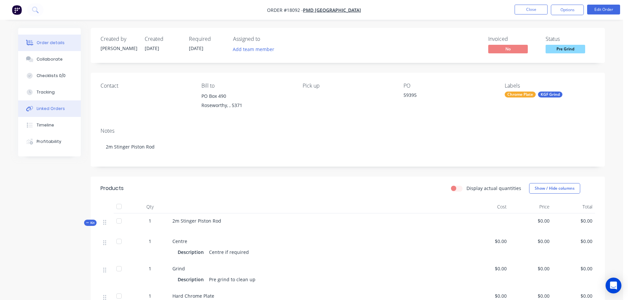
click at [54, 108] on div "Linked Orders" at bounding box center [51, 109] width 28 height 6
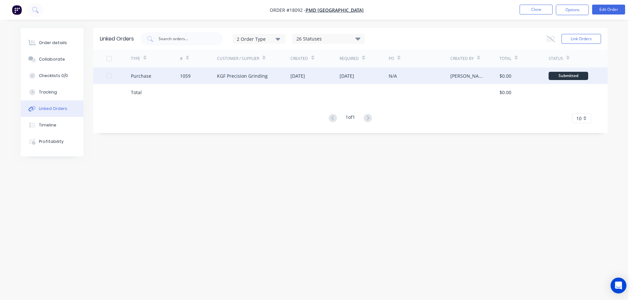
click at [208, 75] on div "1059" at bounding box center [198, 76] width 37 height 16
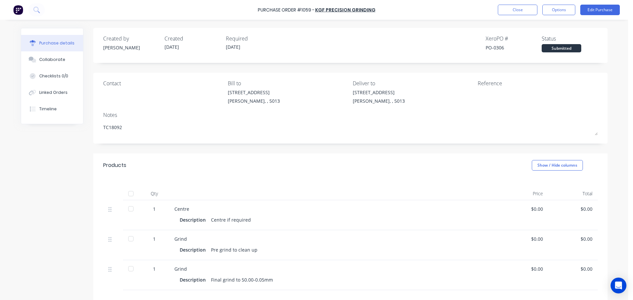
type textarea "x"
click at [510, 11] on button "Close" at bounding box center [518, 10] width 40 height 11
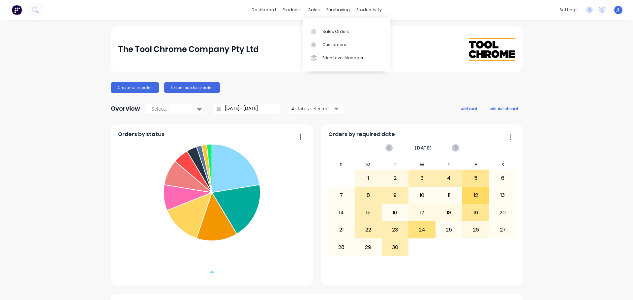
click at [314, 21] on div "Sales Orders Customers Price Level Manager" at bounding box center [346, 44] width 87 height 53
click at [315, 29] on icon at bounding box center [314, 32] width 6 height 6
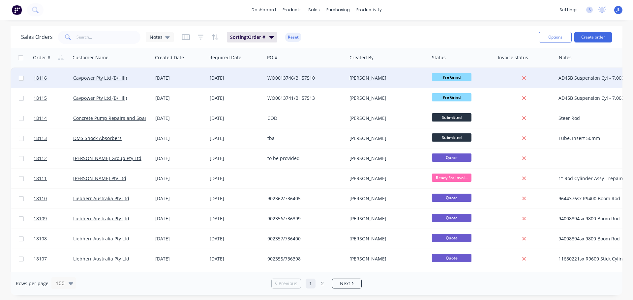
click at [327, 88] on div "18116 Cavpower Pty Ltd (B/Hill) 05 Sep 2025 19 Sep 2025 WO0013746/BH57510 Jarre…" at bounding box center [349, 78] width 676 height 20
click at [308, 86] on div "WO0013746/BH57510" at bounding box center [306, 78] width 82 height 20
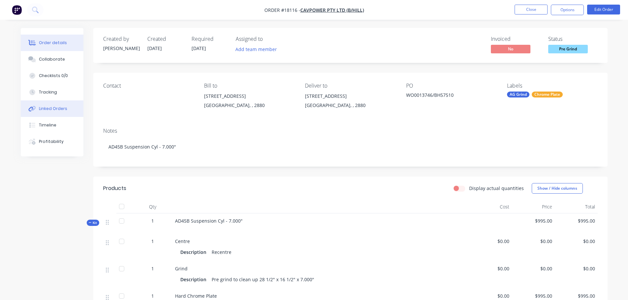
click at [46, 101] on button "Linked Orders" at bounding box center [52, 109] width 63 height 16
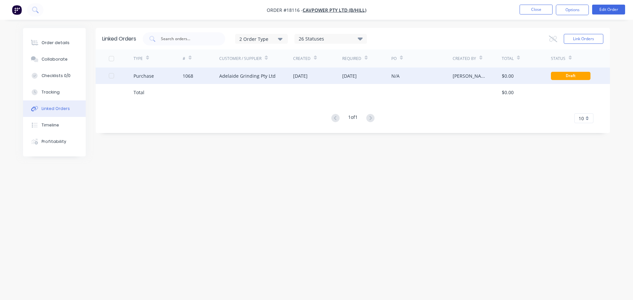
click at [239, 80] on div "Adelaide Grinding Pty Ltd" at bounding box center [256, 76] width 74 height 16
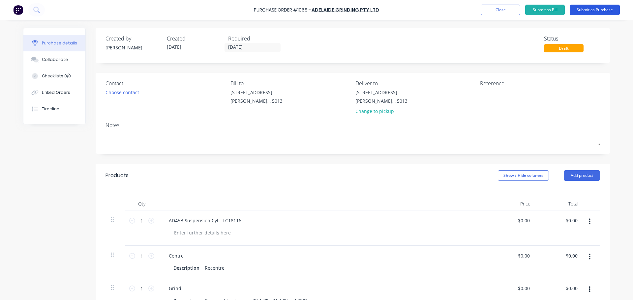
click at [613, 8] on button "Submit as Purchase" at bounding box center [595, 10] width 50 height 11
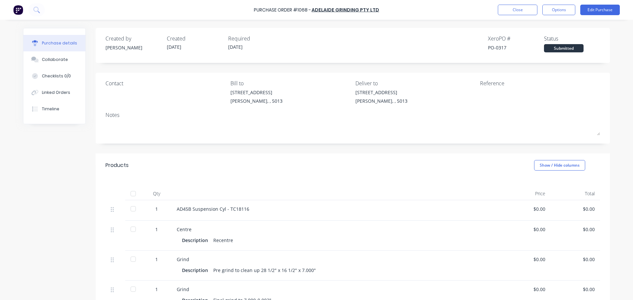
scroll to position [111, 0]
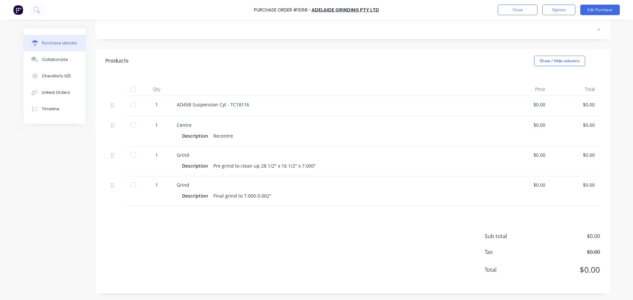
click at [565, 18] on div "Purchase Order #1068 - Adelaide Grinding Pty Ltd Close Options Edit Purchase" at bounding box center [316, 10] width 633 height 20
click at [564, 13] on button "Options" at bounding box center [558, 10] width 33 height 11
click at [555, 26] on div "Print / Email" at bounding box center [544, 27] width 51 height 10
click at [541, 52] on div "Without pricing" at bounding box center [544, 53] width 51 height 10
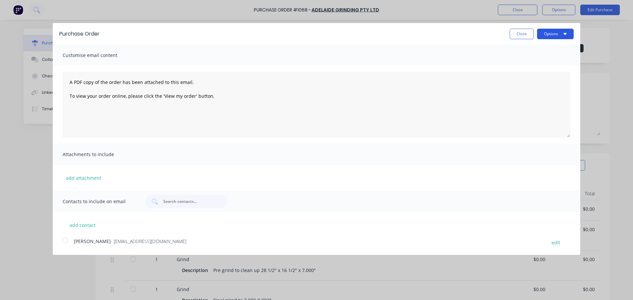
click at [550, 36] on button "Options" at bounding box center [555, 34] width 37 height 11
click at [540, 48] on div "Print" at bounding box center [542, 51] width 51 height 10
click at [514, 34] on button "Close" at bounding box center [522, 34] width 24 height 11
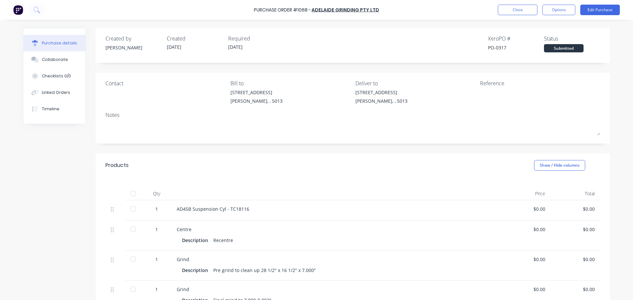
click at [512, 16] on div "Purchase Order #1068 - Adelaide Grinding Pty Ltd Close Options Edit Purchase" at bounding box center [316, 10] width 633 height 20
click at [508, 12] on button "Close" at bounding box center [518, 10] width 40 height 11
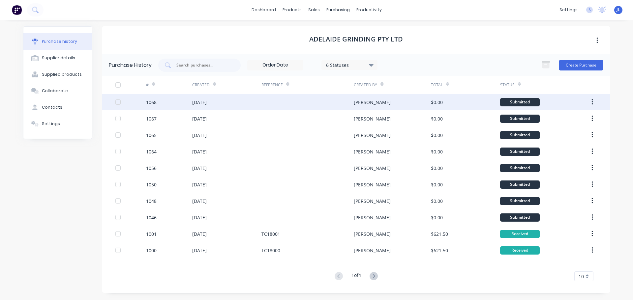
click at [357, 105] on div "[PERSON_NAME]" at bounding box center [372, 102] width 37 height 7
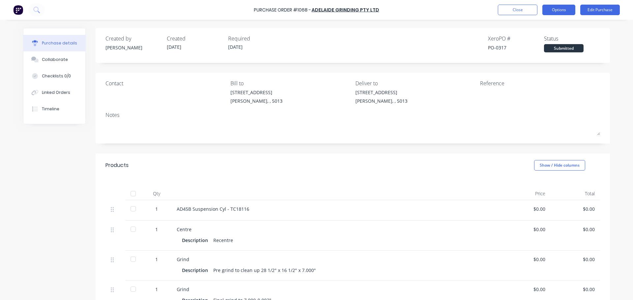
click at [556, 12] on button "Options" at bounding box center [558, 10] width 33 height 11
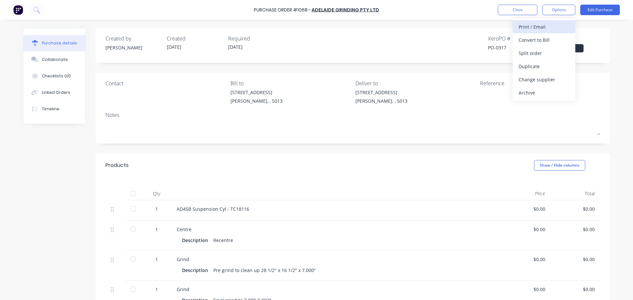
click at [552, 26] on div "Print / Email" at bounding box center [544, 27] width 51 height 10
click at [536, 54] on div "Without pricing" at bounding box center [544, 53] width 51 height 10
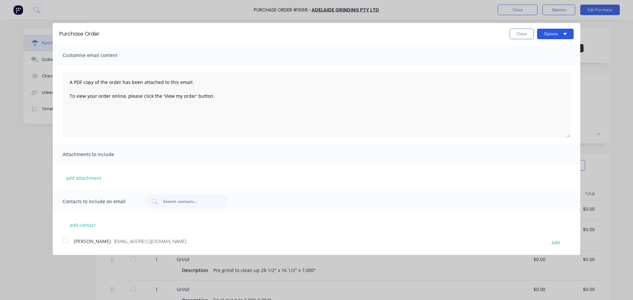
click at [555, 36] on button "Options" at bounding box center [555, 34] width 37 height 11
click at [542, 47] on div "Print" at bounding box center [542, 51] width 51 height 10
click at [517, 35] on button "Close" at bounding box center [522, 34] width 24 height 11
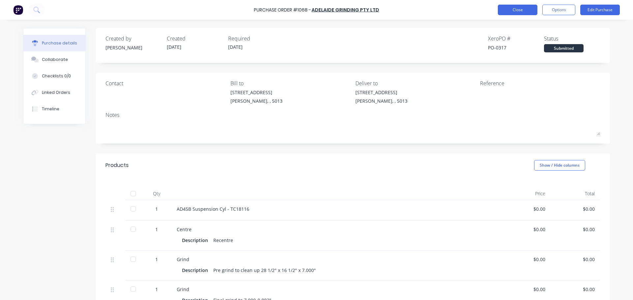
click at [503, 11] on button "Close" at bounding box center [518, 10] width 40 height 11
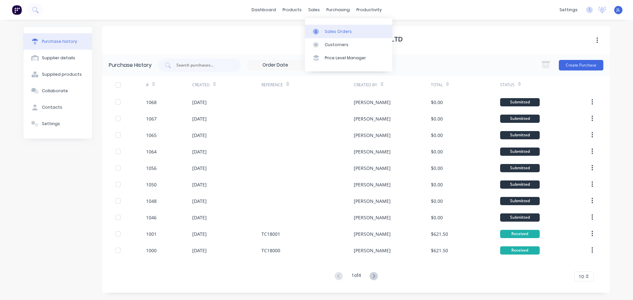
click at [320, 25] on link "Sales Orders" at bounding box center [348, 31] width 87 height 13
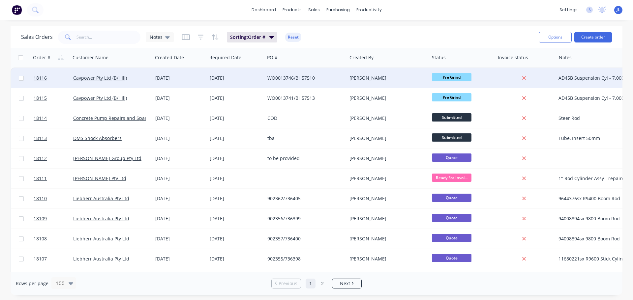
click at [316, 82] on div "WO0013746/BH57510" at bounding box center [306, 78] width 82 height 20
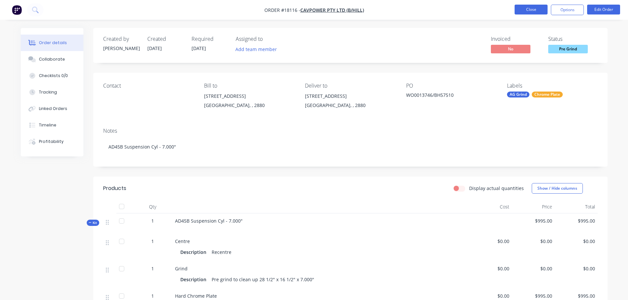
click at [534, 9] on button "Close" at bounding box center [531, 10] width 33 height 10
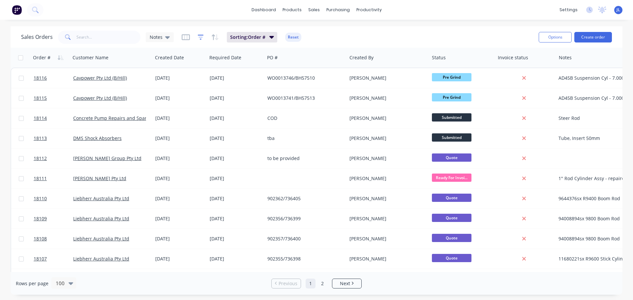
click at [198, 37] on icon "button" at bounding box center [201, 37] width 6 height 7
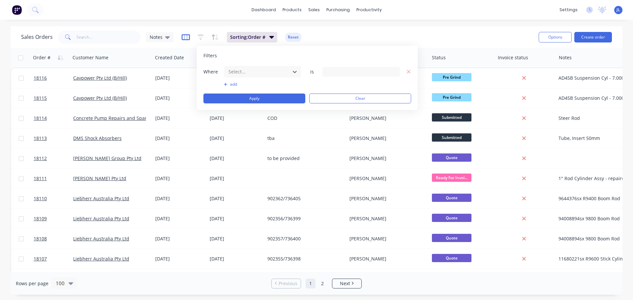
click at [189, 38] on icon "button" at bounding box center [186, 37] width 8 height 6
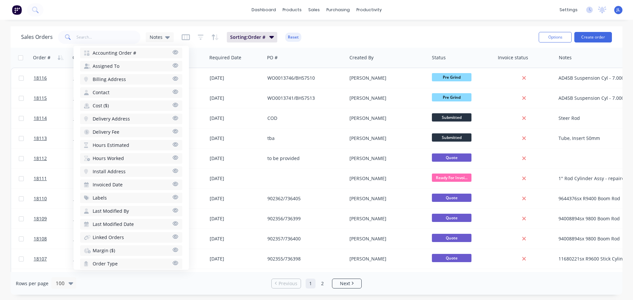
click at [173, 195] on icon "button" at bounding box center [176, 197] width 6 height 4
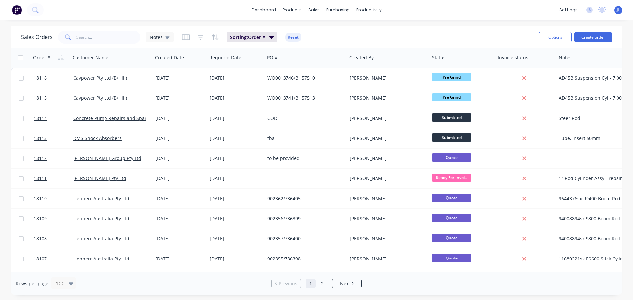
click at [231, 281] on div "Rows per page 100 Previous 1 2 Next" at bounding box center [317, 283] width 612 height 23
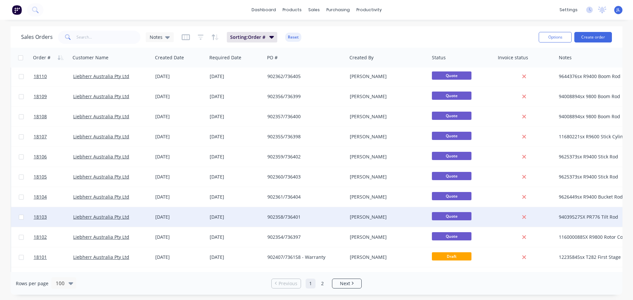
drag, startPoint x: 232, startPoint y: 268, endPoint x: 309, endPoint y: 268, distance: 76.8
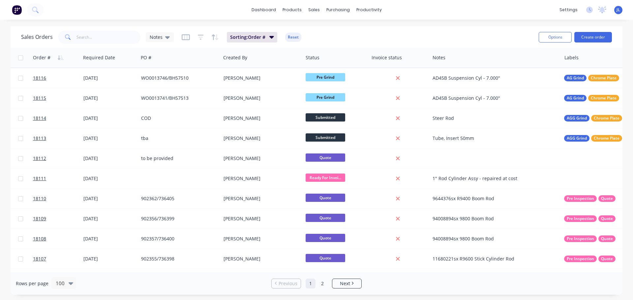
scroll to position [0, 132]
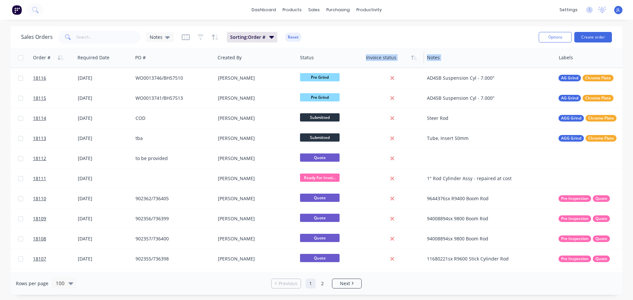
drag, startPoint x: 578, startPoint y: 60, endPoint x: 405, endPoint y: 52, distance: 173.6
click at [405, 52] on div "Order # Customer Name Created Date Required Date PO # Created By Status Invoice…" at bounding box center [284, 58] width 810 height 20
click at [487, 51] on div "Notes" at bounding box center [490, 58] width 132 height 20
drag, startPoint x: 595, startPoint y: 60, endPoint x: 568, endPoint y: 59, distance: 27.4
click at [451, 61] on div "Order # Customer Name Created Date Required Date PO # Created By Status Invoice…" at bounding box center [284, 58] width 810 height 20
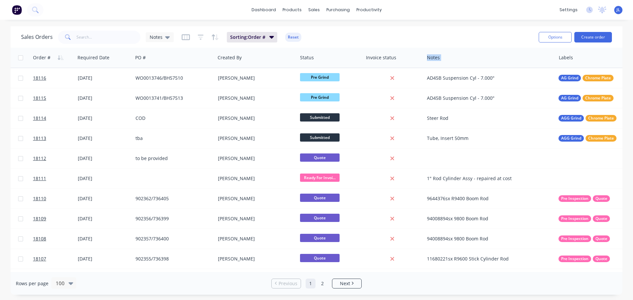
click at [584, 56] on div at bounding box center [619, 57] width 120 height 13
drag, startPoint x: 571, startPoint y: 61, endPoint x: 526, endPoint y: 60, distance: 44.9
click at [526, 60] on div "Order # Customer Name Created Date Required Date PO # Created By Status Invoice…" at bounding box center [284, 58] width 810 height 20
click at [514, 45] on div "Sales Orders Notes Sorting: Order # Reset" at bounding box center [277, 37] width 512 height 16
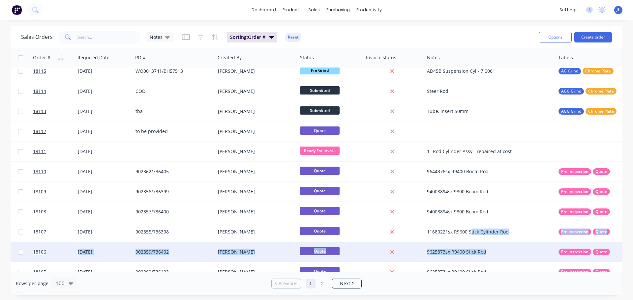
drag, startPoint x: 470, startPoint y: 269, endPoint x: 550, endPoint y: 259, distance: 80.8
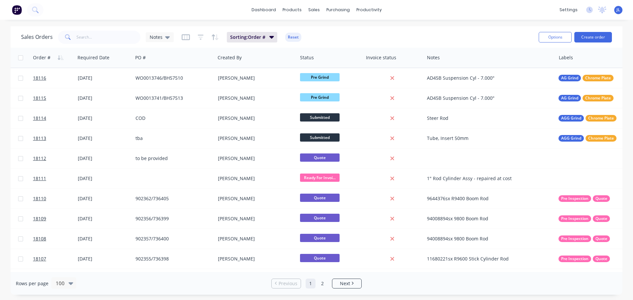
click at [474, 26] on div "dashboard products sales purchasing productivity dashboard products Product Cat…" at bounding box center [316, 150] width 633 height 300
drag, startPoint x: 606, startPoint y: 60, endPoint x: 579, endPoint y: 61, distance: 27.1
click at [579, 61] on div at bounding box center [619, 57] width 120 height 13
drag, startPoint x: 570, startPoint y: 60, endPoint x: 536, endPoint y: 61, distance: 34.7
click at [536, 61] on div "Order # Customer Name Created Date Required Date PO # Created By Status Invoice…" at bounding box center [284, 58] width 810 height 20
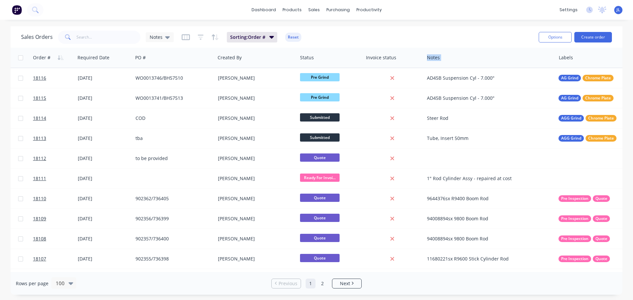
click at [574, 59] on div at bounding box center [619, 57] width 120 height 13
drag, startPoint x: 563, startPoint y: 59, endPoint x: 559, endPoint y: 60, distance: 4.0
click at [559, 60] on div "Labels" at bounding box center [622, 58] width 132 height 20
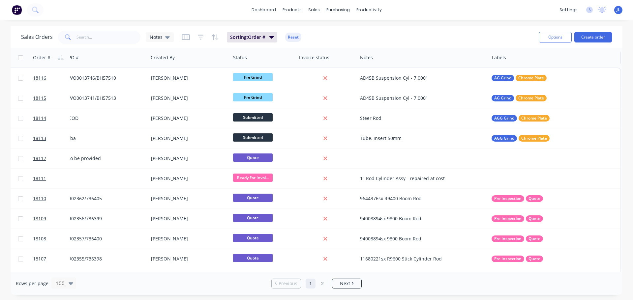
drag, startPoint x: 565, startPoint y: 62, endPoint x: 512, endPoint y: 63, distance: 52.4
click at [511, 64] on div at bounding box center [552, 57] width 120 height 13
click at [517, 59] on div at bounding box center [552, 57] width 120 height 13
drag, startPoint x: 518, startPoint y: 59, endPoint x: 501, endPoint y: 60, distance: 16.8
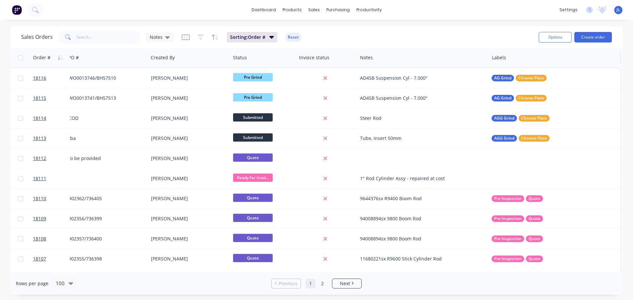
click at [501, 60] on div at bounding box center [552, 57] width 120 height 13
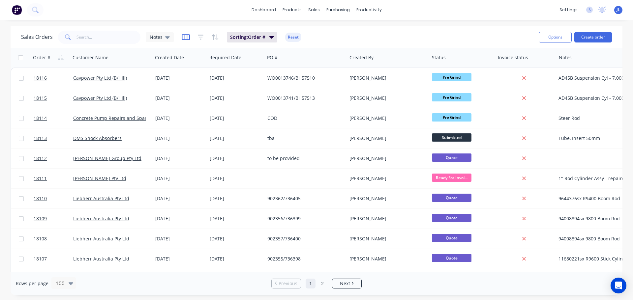
click at [184, 40] on icon "button" at bounding box center [186, 37] width 8 height 6
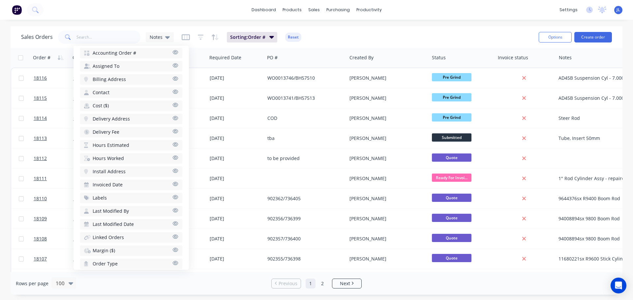
click at [172, 196] on icon "button" at bounding box center [175, 197] width 6 height 5
click at [236, 281] on div "Rows per page 100 Previous 1 2 Next" at bounding box center [317, 283] width 612 height 23
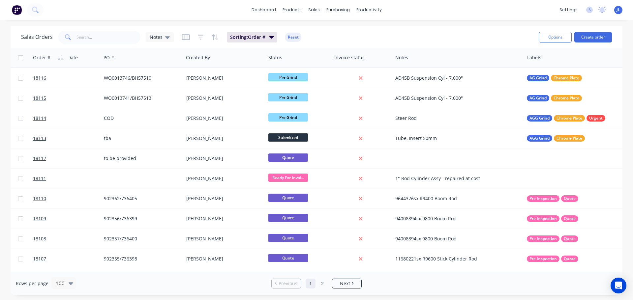
scroll to position [0, 164]
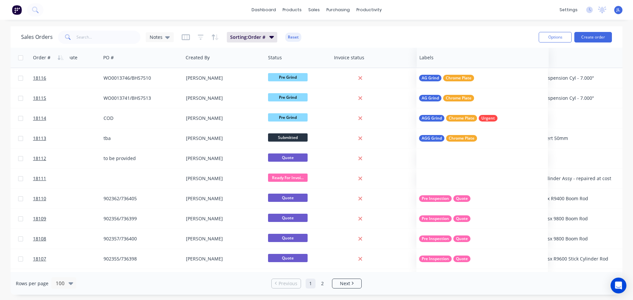
drag, startPoint x: 555, startPoint y: 58, endPoint x: 447, endPoint y: 57, distance: 107.5
click at [447, 57] on div at bounding box center [479, 57] width 120 height 13
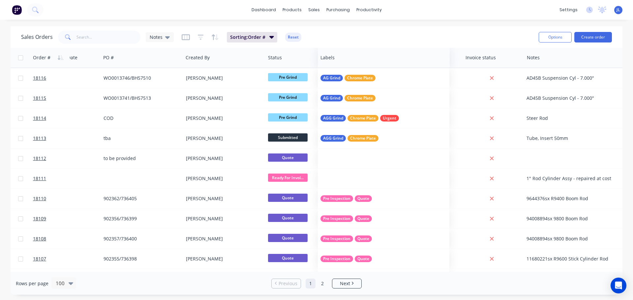
drag, startPoint x: 440, startPoint y: 58, endPoint x: 364, endPoint y: 55, distance: 76.2
click at [364, 55] on div at bounding box center [381, 57] width 120 height 13
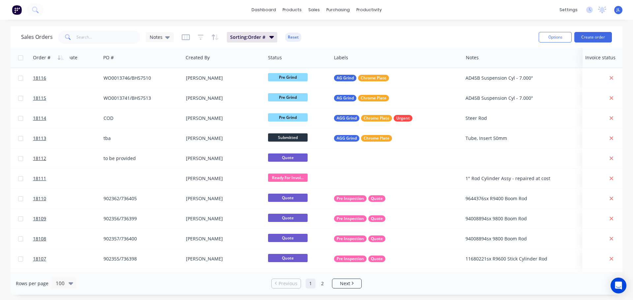
drag, startPoint x: 482, startPoint y: 58, endPoint x: 602, endPoint y: 57, distance: 119.4
drag, startPoint x: 604, startPoint y: 58, endPoint x: 558, endPoint y: 60, distance: 46.2
click at [558, 60] on div at bounding box center [578, 57] width 53 height 13
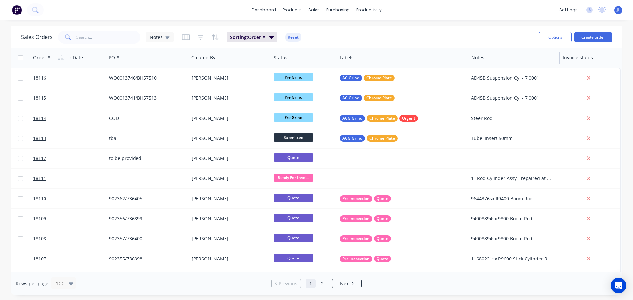
scroll to position [0, 160]
drag, startPoint x: 594, startPoint y: 61, endPoint x: 552, endPoint y: 61, distance: 41.9
click at [552, 61] on div "Notes" at bounding box center [515, 58] width 90 height 20
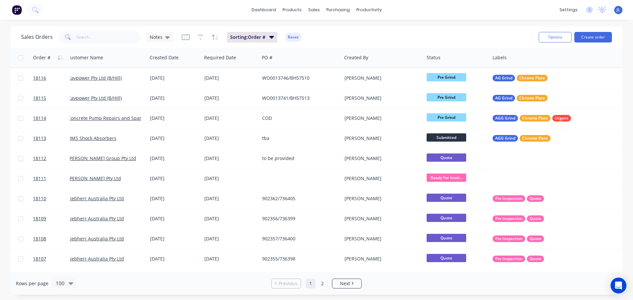
scroll to position [0, 0]
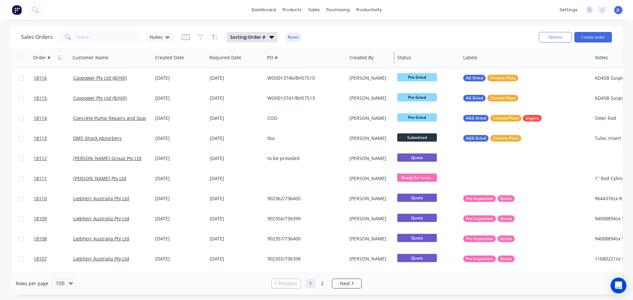
drag, startPoint x: 429, startPoint y: 58, endPoint x: 390, endPoint y: 59, distance: 38.6
click at [390, 59] on div "Created By" at bounding box center [371, 58] width 48 height 20
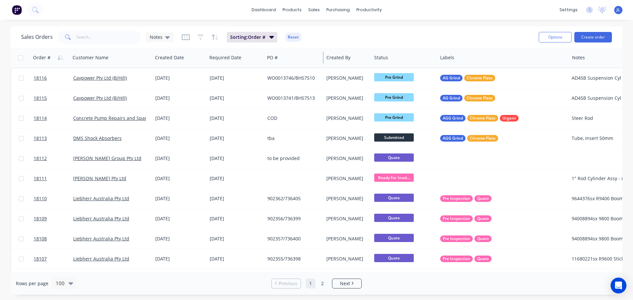
drag, startPoint x: 346, startPoint y: 55, endPoint x: 323, endPoint y: 56, distance: 23.1
click at [323, 56] on div at bounding box center [323, 58] width 1 height 12
click at [262, 57] on div "Order # Customer Name Created Date Required Date PO # Created By Status Labels …" at bounding box center [366, 58] width 710 height 20
click at [264, 57] on div "PO #" at bounding box center [293, 58] width 59 height 20
drag, startPoint x: 264, startPoint y: 57, endPoint x: 230, endPoint y: 57, distance: 33.6
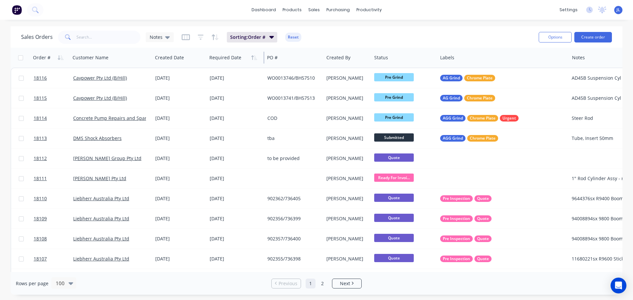
click at [254, 58] on div "Required Date" at bounding box center [236, 58] width 58 height 20
drag, startPoint x: 206, startPoint y: 59, endPoint x: 187, endPoint y: 58, distance: 19.1
click at [196, 59] on div "Created Date" at bounding box center [179, 58] width 54 height 20
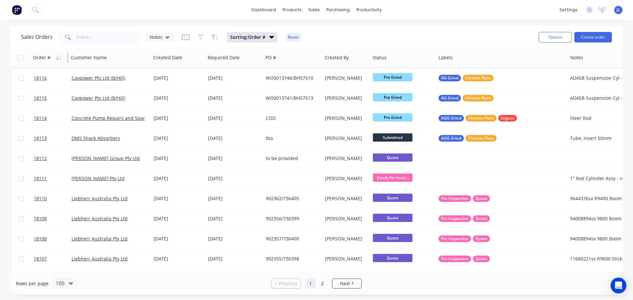
drag, startPoint x: 69, startPoint y: 60, endPoint x: 51, endPoint y: 62, distance: 17.9
click at [51, 62] on div "Order #" at bounding box center [49, 58] width 38 height 20
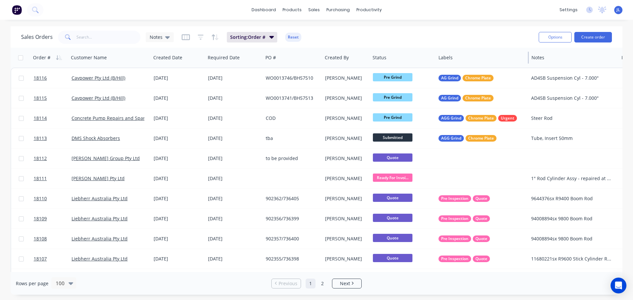
drag, startPoint x: 567, startPoint y: 60, endPoint x: 528, endPoint y: 61, distance: 38.9
click at [528, 61] on div at bounding box center [528, 58] width 1 height 12
click at [170, 38] on div "Notes" at bounding box center [160, 37] width 28 height 10
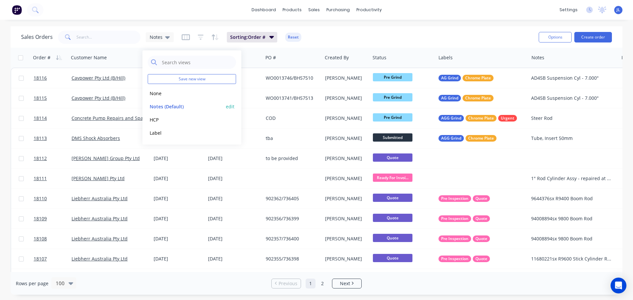
click at [229, 107] on button "edit" at bounding box center [230, 106] width 9 height 7
click at [295, 92] on button "Update" at bounding box center [277, 91] width 44 height 11
click at [238, 290] on div "Rows per page 100 Previous 1 2 Next" at bounding box center [317, 283] width 612 height 23
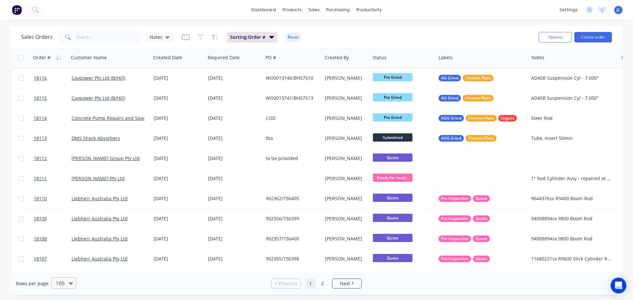
click at [69, 285] on icon at bounding box center [71, 283] width 5 height 7
click at [133, 283] on div "Rows per page 100" at bounding box center [116, 284] width 200 height 12
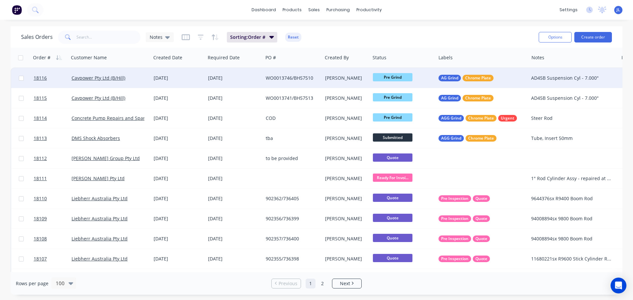
click at [346, 81] on div "[PERSON_NAME]" at bounding box center [345, 78] width 41 height 7
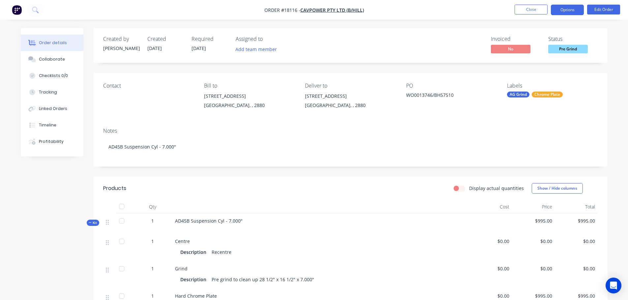
click at [568, 10] on button "Options" at bounding box center [567, 10] width 33 height 11
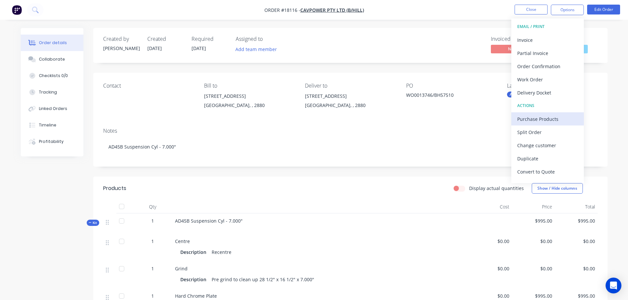
click at [548, 124] on div "Purchase Products" at bounding box center [547, 119] width 61 height 10
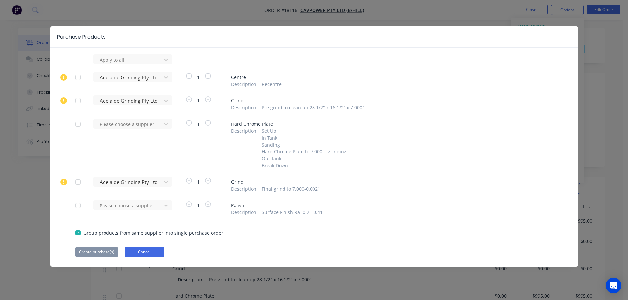
click at [155, 257] on button "Cancel" at bounding box center [145, 252] width 40 height 10
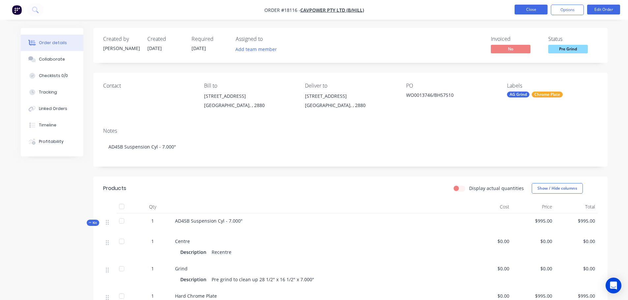
click at [535, 12] on button "Close" at bounding box center [531, 10] width 33 height 10
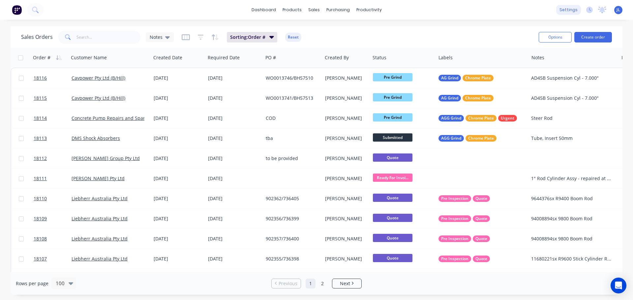
click at [571, 15] on div "settings" at bounding box center [568, 10] width 25 height 10
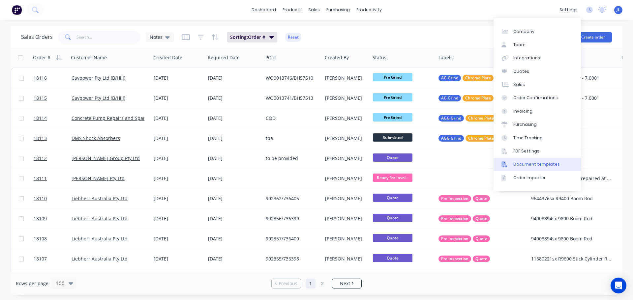
click at [529, 165] on div "Document templates" at bounding box center [536, 165] width 46 height 6
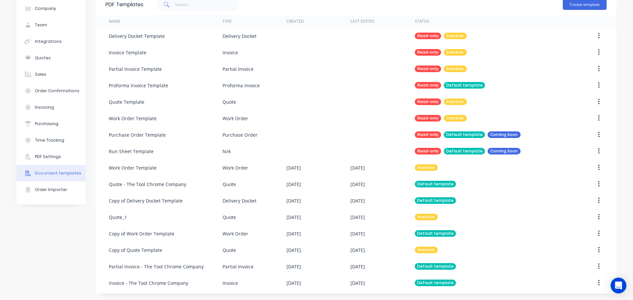
scroll to position [33, 0]
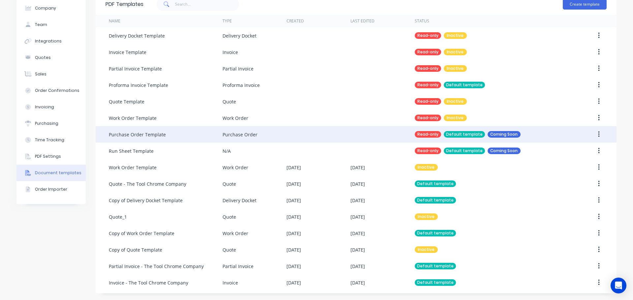
click at [188, 133] on div "Purchase Order Template" at bounding box center [166, 134] width 114 height 16
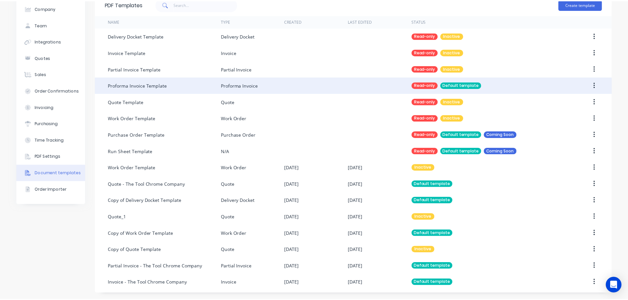
scroll to position [0, 0]
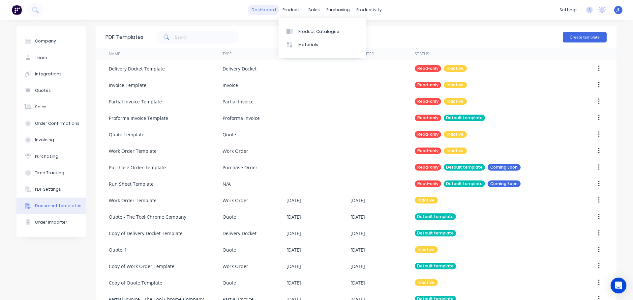
click at [269, 8] on link "dashboard" at bounding box center [263, 10] width 31 height 10
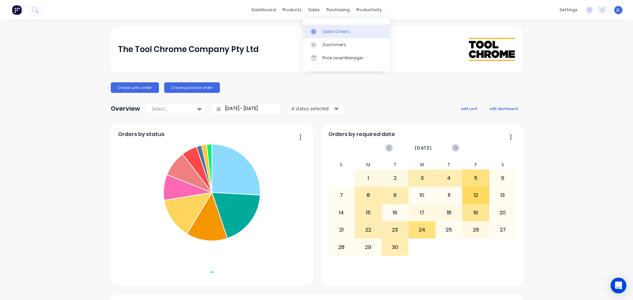
click at [314, 28] on link "Sales Orders" at bounding box center [346, 31] width 87 height 13
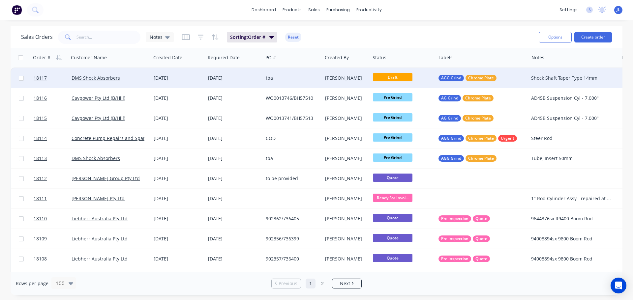
click at [279, 77] on div "tba" at bounding box center [291, 78] width 51 height 7
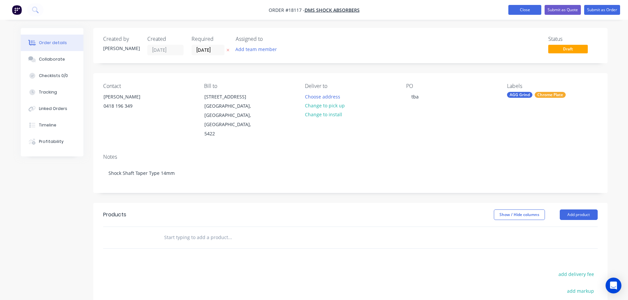
click at [521, 9] on button "Close" at bounding box center [525, 10] width 33 height 10
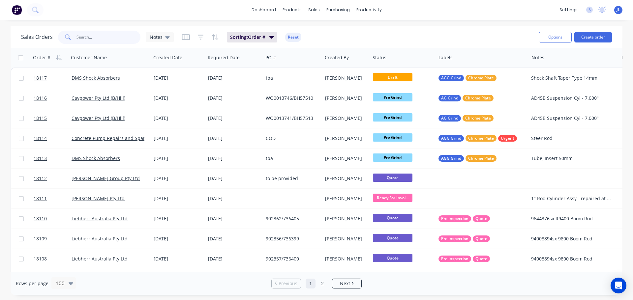
click at [90, 37] on input "text" at bounding box center [109, 37] width 64 height 13
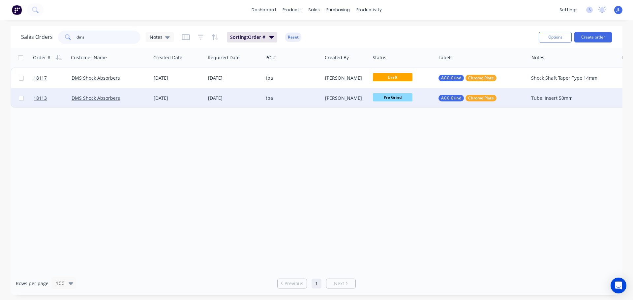
type input "dms"
click at [202, 93] on div "[DATE]" at bounding box center [178, 98] width 54 height 20
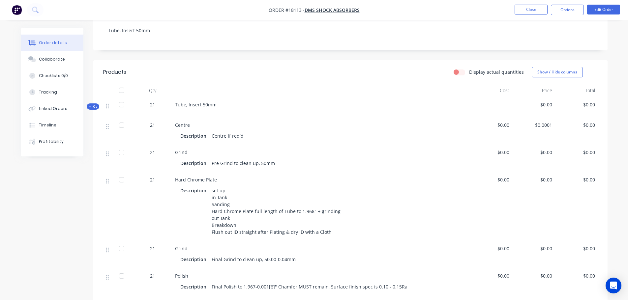
scroll to position [132, 0]
click at [92, 105] on span "Kit" at bounding box center [93, 107] width 9 height 5
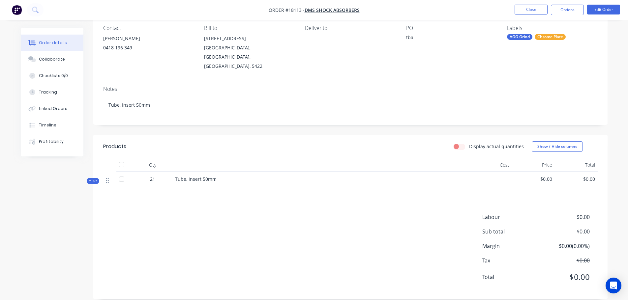
click at [106, 178] on icon at bounding box center [107, 180] width 3 height 5
click at [87, 178] on div "Kit" at bounding box center [93, 181] width 13 height 6
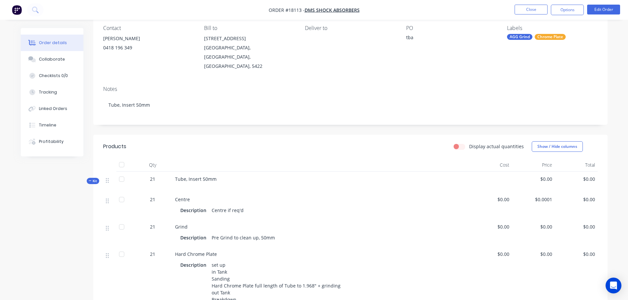
scroll to position [132, 0]
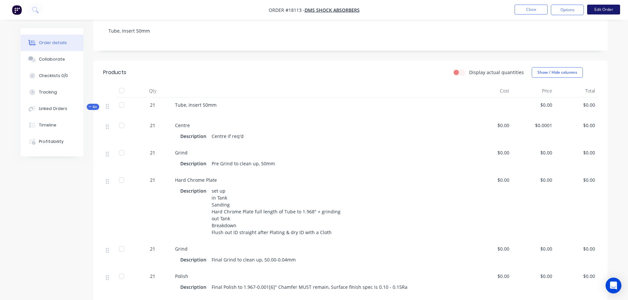
click at [599, 11] on button "Edit Order" at bounding box center [603, 10] width 33 height 10
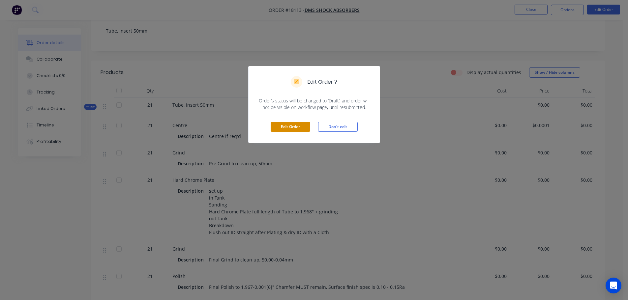
click at [294, 128] on button "Edit Order" at bounding box center [291, 127] width 40 height 10
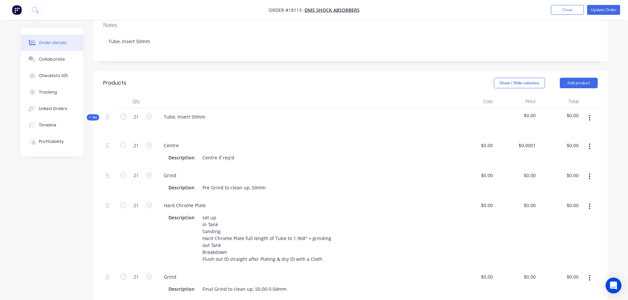
click at [593, 112] on button "button" at bounding box center [589, 118] width 15 height 12
drag, startPoint x: 164, startPoint y: 98, endPoint x: 214, endPoint y: 98, distance: 50.5
click at [214, 108] on div "Tube, Insert 50mm" at bounding box center [304, 122] width 297 height 29
copy div "Tube, Insert 50mm"
click at [76, 196] on div "Created by Kevin Created 05/09/25 Required 19/09/25 Assigned to Add team member…" at bounding box center [314, 228] width 587 height 665
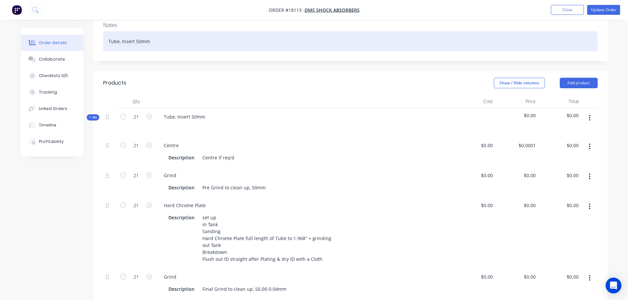
drag, startPoint x: 568, startPoint y: 7, endPoint x: 516, endPoint y: 25, distance: 54.0
click at [566, 8] on button "Close" at bounding box center [567, 10] width 33 height 10
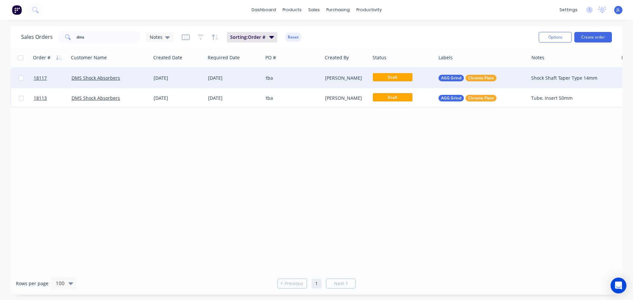
click at [271, 78] on div "tba" at bounding box center [291, 78] width 51 height 7
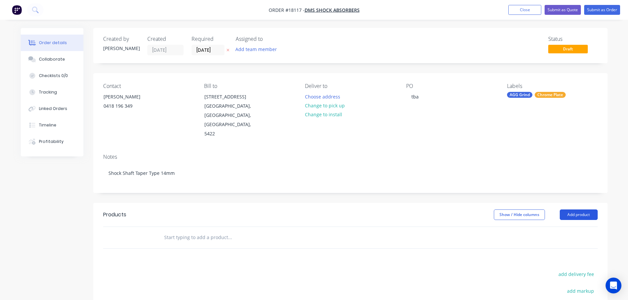
click at [562, 210] on button "Add product" at bounding box center [579, 215] width 38 height 11
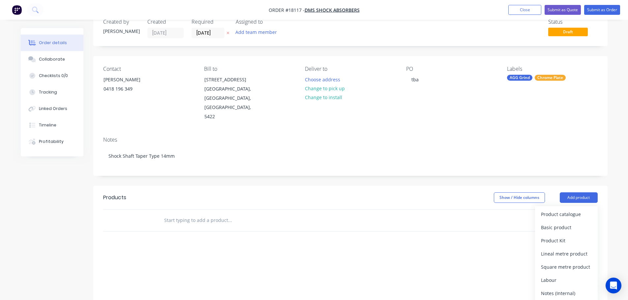
scroll to position [33, 0]
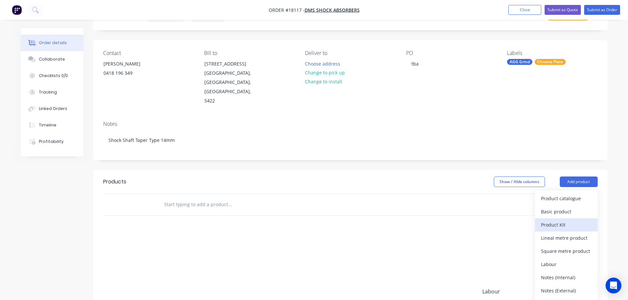
click at [550, 220] on div "Product Kit" at bounding box center [566, 225] width 51 height 10
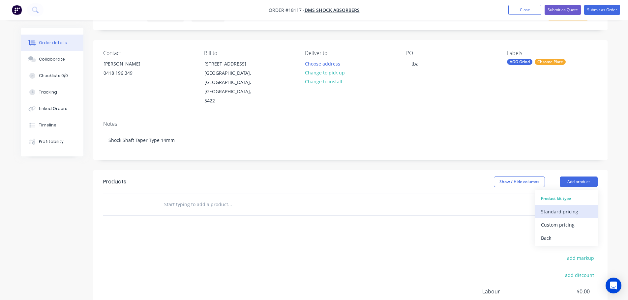
click at [554, 207] on div "Standard pricing" at bounding box center [566, 212] width 51 height 10
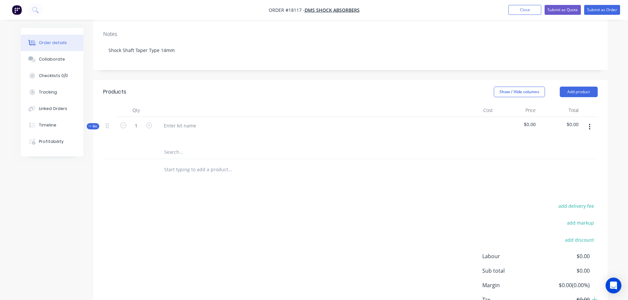
scroll to position [132, 0]
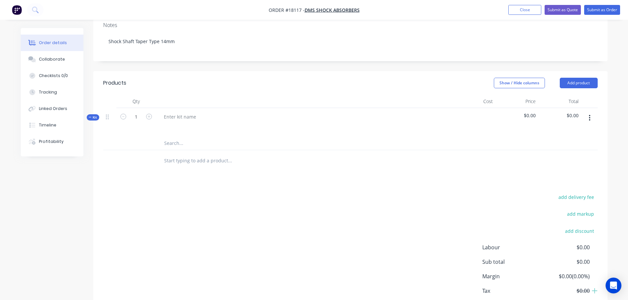
click at [591, 112] on button "button" at bounding box center [589, 118] width 15 height 12
click at [557, 183] on div "Delete" at bounding box center [566, 188] width 51 height 10
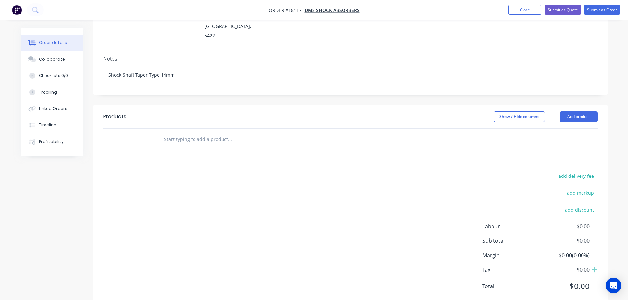
click at [213, 133] on input "text" at bounding box center [230, 139] width 132 height 13
paste input "Tube, Insert 50mm"
type input "Tube, Insert 50mm"
click at [247, 194] on div "add delivery fee add markup add discount Labour $0.00 Sub total $0.00 Margin $0…" at bounding box center [350, 235] width 495 height 127
drag, startPoint x: 213, startPoint y: 121, endPoint x: 143, endPoint y: 123, distance: 69.3
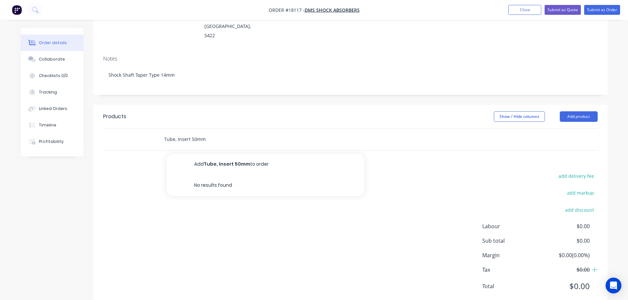
click at [143, 129] on div "Tube, Insert 50mm Add Tube, Insert 50mm to order No results found" at bounding box center [350, 139] width 495 height 21
click at [203, 172] on div "add delivery fee add markup add discount Labour $0.00 Sub total $0.00 Margin $0…" at bounding box center [350, 235] width 495 height 127
click at [517, 12] on button "Close" at bounding box center [525, 10] width 33 height 10
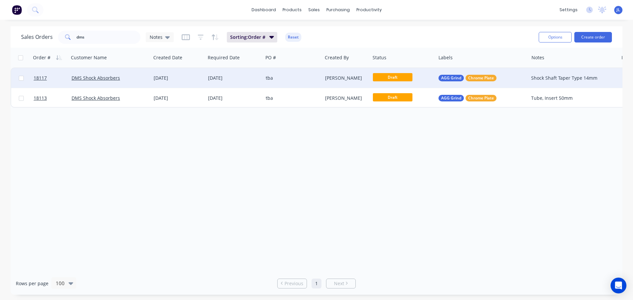
click at [285, 82] on div "tba" at bounding box center [292, 78] width 59 height 20
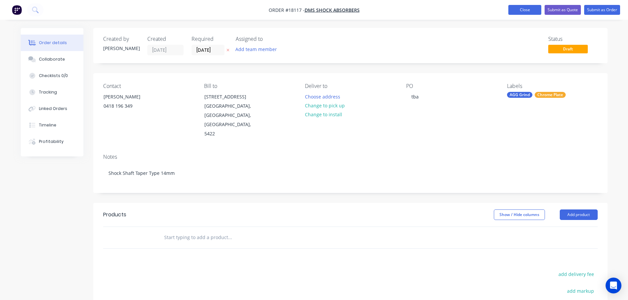
click at [524, 12] on button "Close" at bounding box center [525, 10] width 33 height 10
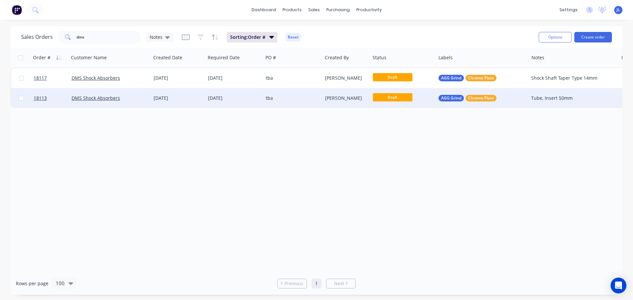
click at [335, 100] on div "[PERSON_NAME]" at bounding box center [345, 98] width 41 height 7
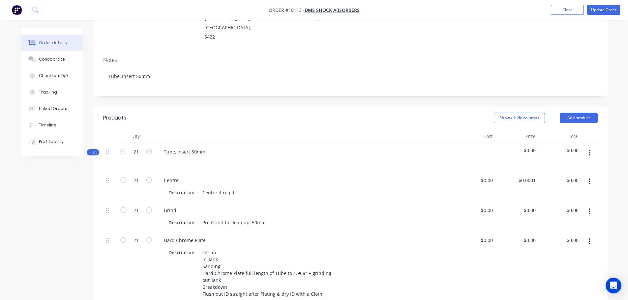
scroll to position [99, 0]
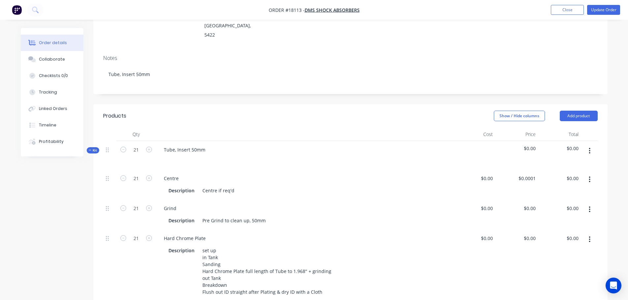
click at [591, 145] on button "button" at bounding box center [589, 151] width 15 height 12
click at [584, 111] on button "Add product" at bounding box center [579, 116] width 38 height 11
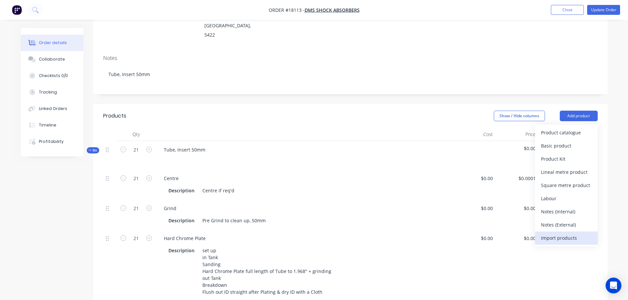
click at [579, 233] on div "Import products" at bounding box center [566, 238] width 51 height 10
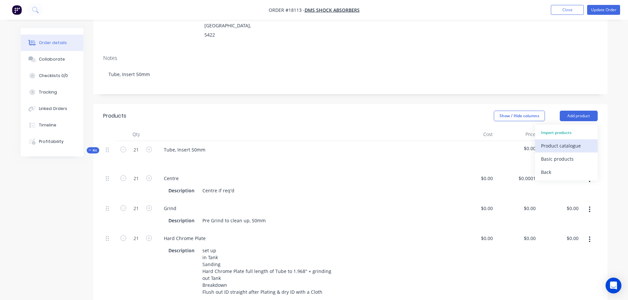
click at [577, 141] on div "Product catalogue" at bounding box center [566, 146] width 51 height 10
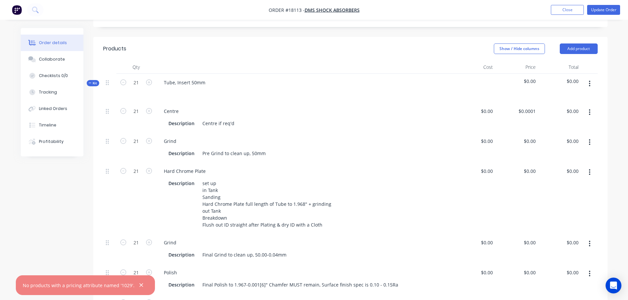
scroll to position [165, 0]
click at [93, 82] on span "Kit" at bounding box center [93, 84] width 9 height 5
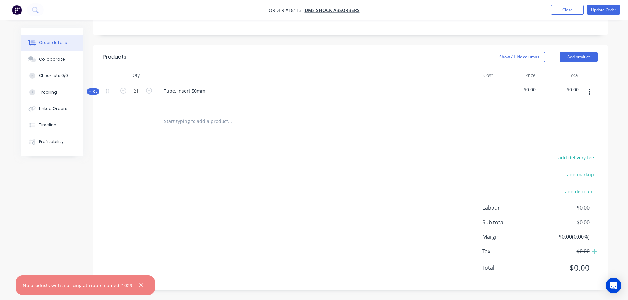
scroll to position [139, 0]
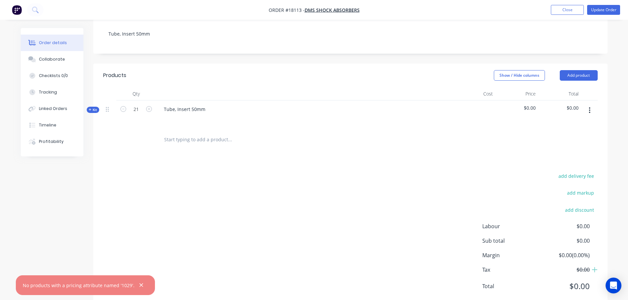
click at [94, 108] on span "Kit" at bounding box center [93, 110] width 9 height 5
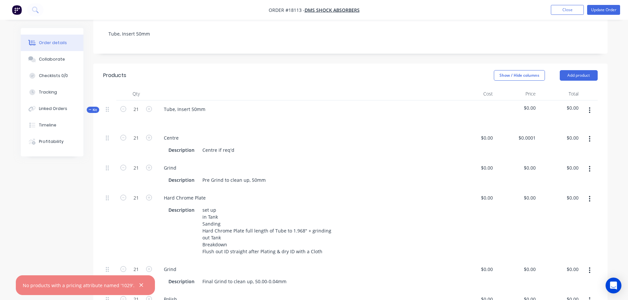
scroll to position [165, 0]
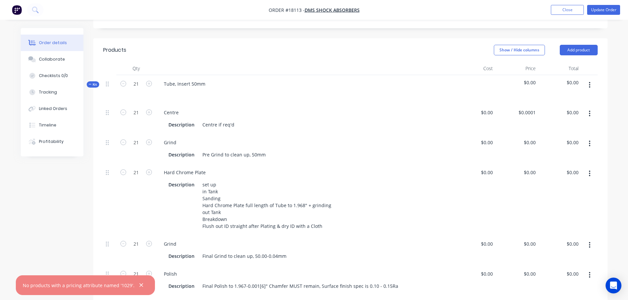
click at [593, 79] on button "button" at bounding box center [589, 85] width 15 height 12
click at [592, 79] on button "button" at bounding box center [589, 85] width 15 height 12
click at [615, 69] on div "Order details Collaborate Checklists 0/0 Tracking Linked Orders Timeline Profit…" at bounding box center [314, 182] width 628 height 694
click at [569, 12] on button "Close" at bounding box center [567, 10] width 33 height 10
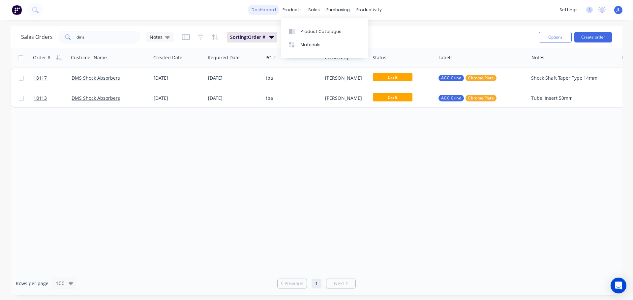
click at [273, 11] on link "dashboard" at bounding box center [263, 10] width 31 height 10
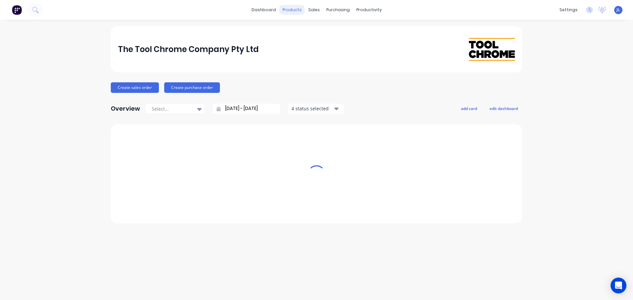
click at [296, 11] on div "products" at bounding box center [292, 10] width 26 height 10
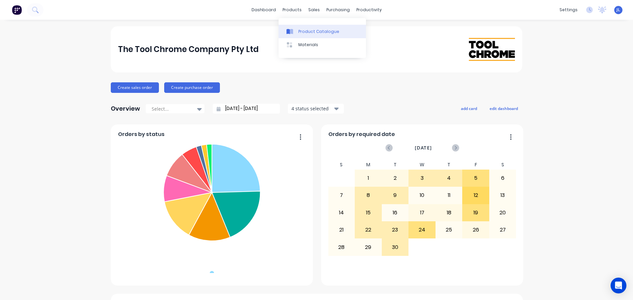
click at [300, 30] on div "Product Catalogue" at bounding box center [318, 32] width 41 height 6
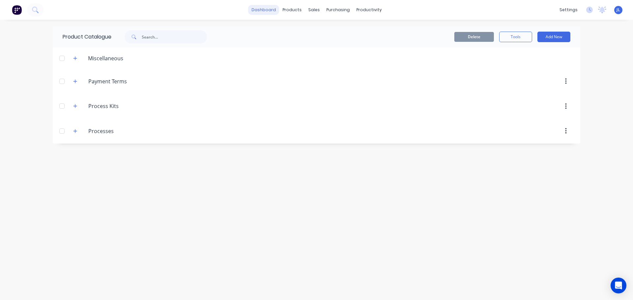
click at [270, 13] on link "dashboard" at bounding box center [263, 10] width 31 height 10
